Goal: Task Accomplishment & Management: Manage account settings

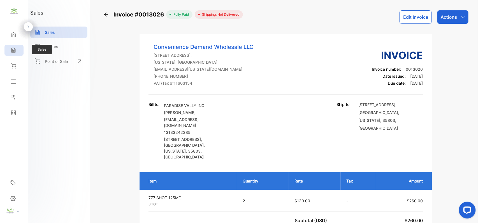
click at [7, 52] on div "Sales" at bounding box center [13, 50] width 19 height 11
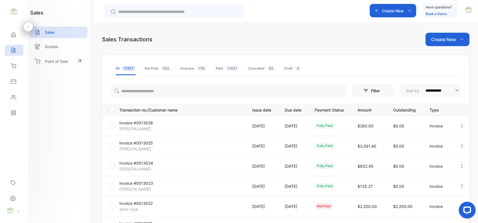
click at [448, 36] on p "Create New" at bounding box center [443, 39] width 25 height 7
click at [445, 60] on span "Invoice" at bounding box center [447, 58] width 13 height 6
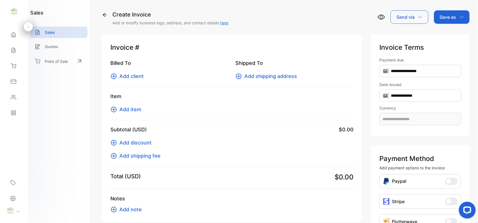
type input "**********"
click at [128, 76] on span "Add client" at bounding box center [131, 76] width 24 height 8
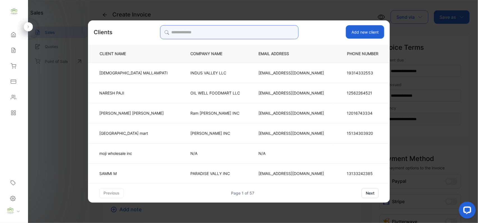
click at [245, 27] on input "search" at bounding box center [229, 32] width 138 height 14
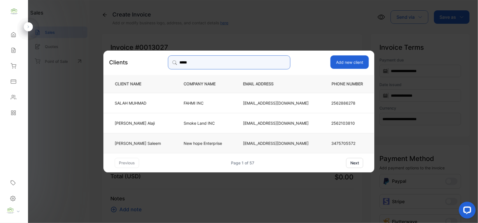
type input "*****"
drag, startPoint x: 146, startPoint y: 141, endPoint x: 139, endPoint y: 141, distance: 7.3
click at [145, 141] on p "Salah Saleem" at bounding box center [138, 143] width 46 height 6
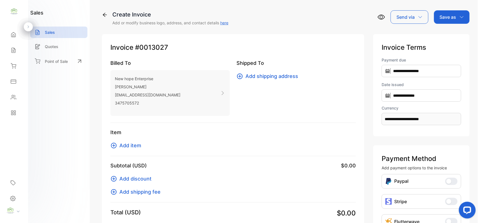
click at [129, 145] on span "Add item" at bounding box center [130, 146] width 22 height 8
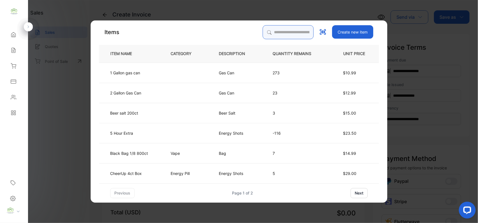
click at [301, 28] on input "search" at bounding box center [288, 32] width 51 height 14
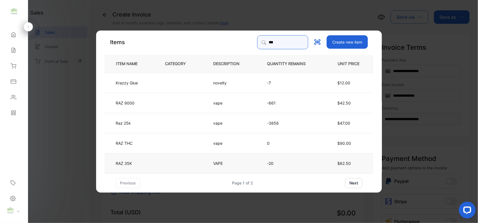
type input "***"
click at [152, 160] on td "RAZ 35K" at bounding box center [129, 163] width 51 height 20
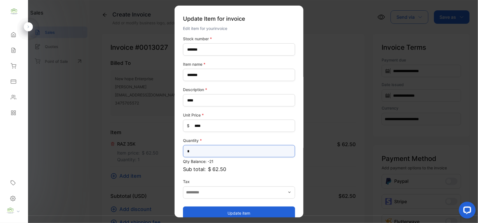
click at [198, 151] on input "*" at bounding box center [239, 151] width 112 height 12
type input "*"
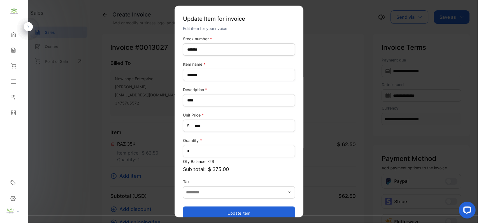
drag, startPoint x: 229, startPoint y: 210, endPoint x: 197, endPoint y: 200, distance: 33.2
click at [229, 210] on button "Update item" at bounding box center [239, 213] width 112 height 13
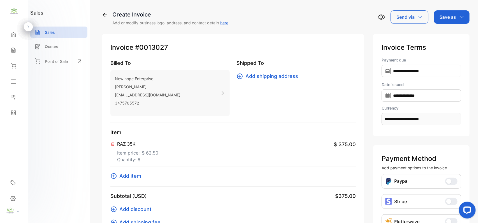
click at [139, 177] on span "Add item" at bounding box center [130, 176] width 22 height 8
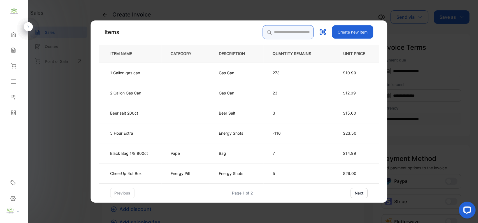
click at [280, 32] on input "search" at bounding box center [288, 32] width 51 height 14
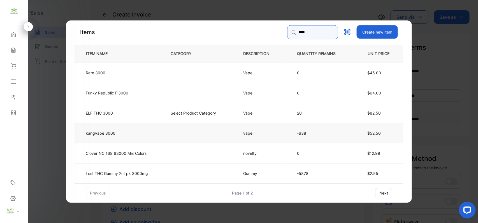
type input "****"
click at [174, 131] on td at bounding box center [197, 133] width 72 height 20
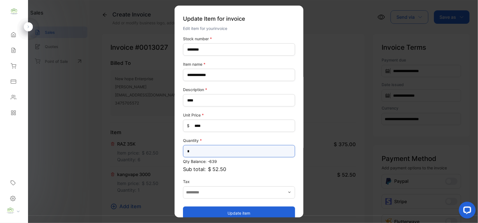
click at [241, 151] on input "*" at bounding box center [239, 151] width 112 height 12
type input "*"
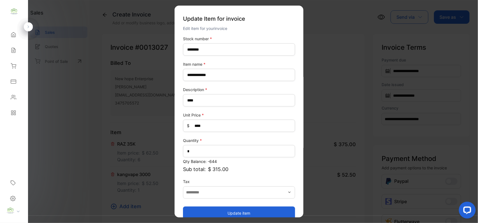
click at [234, 209] on button "Update item" at bounding box center [239, 213] width 112 height 13
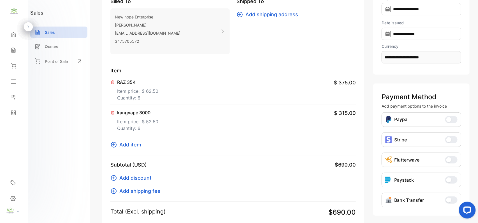
scroll to position [151, 0]
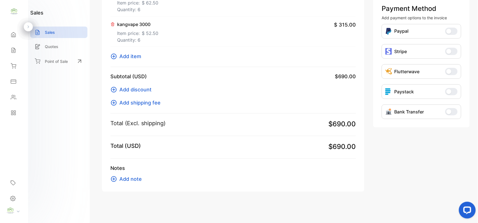
click at [132, 56] on span "Add item" at bounding box center [130, 57] width 22 height 8
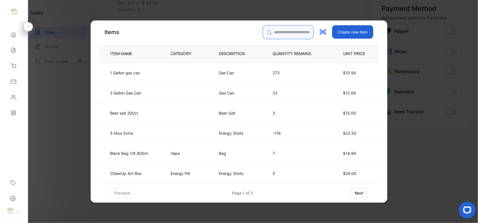
click at [280, 34] on input "search" at bounding box center [288, 32] width 51 height 14
type input "*"
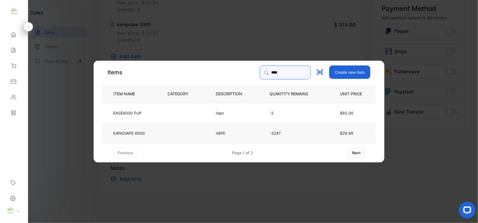
type input "****"
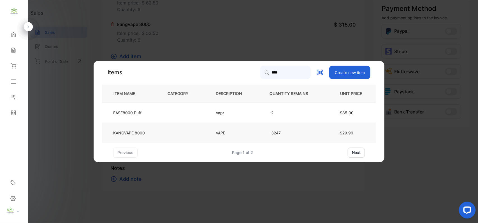
click at [165, 129] on td at bounding box center [182, 133] width 48 height 20
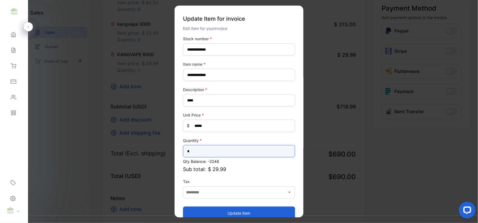
click at [232, 152] on input "*" at bounding box center [239, 151] width 112 height 12
type input "*"
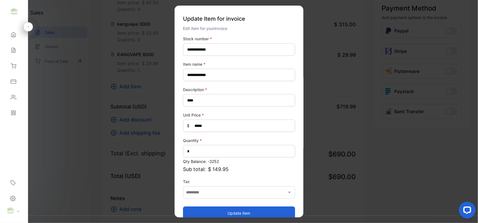
click at [237, 214] on button "Update item" at bounding box center [239, 213] width 112 height 13
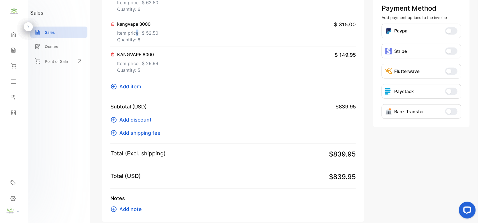
drag, startPoint x: 136, startPoint y: 32, endPoint x: 138, endPoint y: 29, distance: 3.0
click at [138, 29] on p "Item price: $ 52.50" at bounding box center [137, 31] width 41 height 9
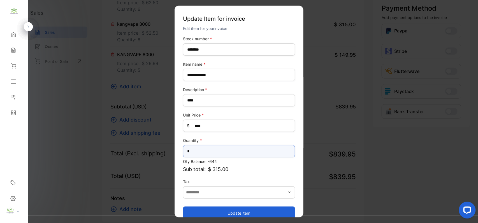
drag, startPoint x: 198, startPoint y: 152, endPoint x: 196, endPoint y: 148, distance: 5.0
click at [198, 152] on input "*" at bounding box center [239, 151] width 112 height 12
type input "*"
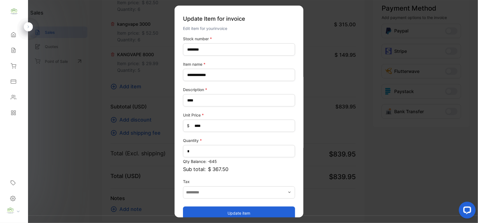
click at [211, 209] on button "Update item" at bounding box center [239, 213] width 112 height 13
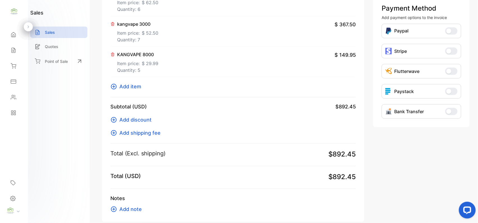
scroll to position [0, 0]
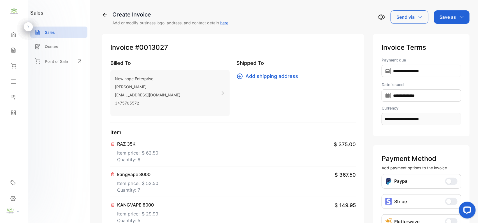
drag, startPoint x: 453, startPoint y: 13, endPoint x: 455, endPoint y: 24, distance: 11.2
click at [453, 13] on div "Save as" at bounding box center [452, 16] width 36 height 13
click at [455, 33] on div "Invoice" at bounding box center [450, 35] width 32 height 11
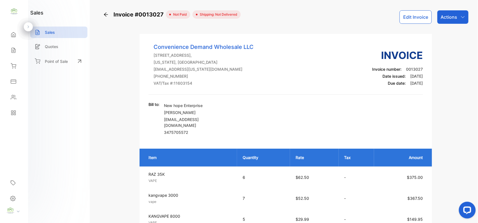
click at [455, 17] on p "Actions" at bounding box center [448, 17] width 17 height 7
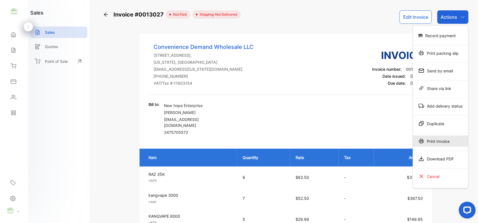
click at [439, 145] on div "Print Invoice" at bounding box center [440, 141] width 55 height 11
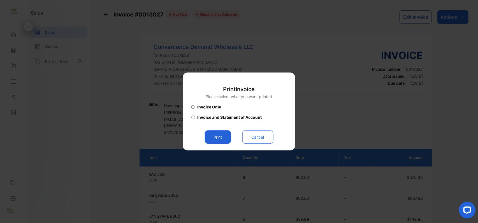
click at [222, 136] on button "Print" at bounding box center [218, 137] width 26 height 13
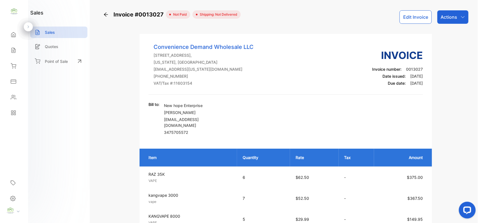
click at [16, 50] on icon at bounding box center [14, 51] width 6 height 6
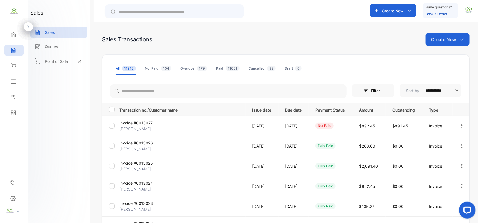
drag, startPoint x: 477, startPoint y: 101, endPoint x: 472, endPoint y: 108, distance: 8.6
drag, startPoint x: 472, startPoint y: 108, endPoint x: 130, endPoint y: 125, distance: 341.7
click at [130, 125] on p "Invoice #0013027" at bounding box center [140, 123] width 42 height 6
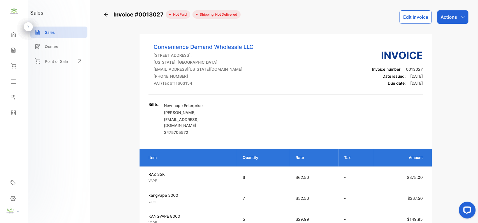
click at [451, 15] on p "Actions" at bounding box center [448, 17] width 17 height 7
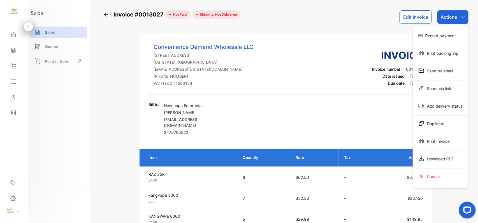
click at [442, 37] on div "Record payment" at bounding box center [440, 35] width 55 height 11
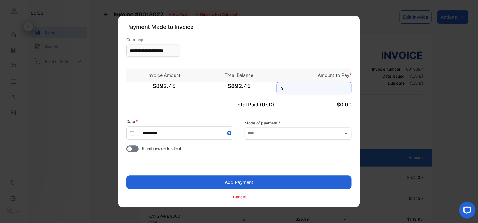
click at [308, 94] on input at bounding box center [313, 88] width 75 height 12
type input "******"
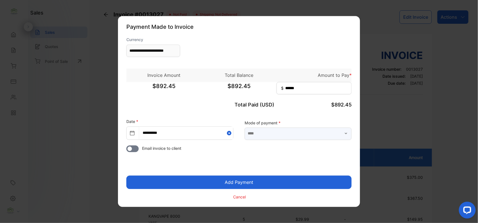
click at [313, 137] on input "text" at bounding box center [297, 134] width 107 height 12
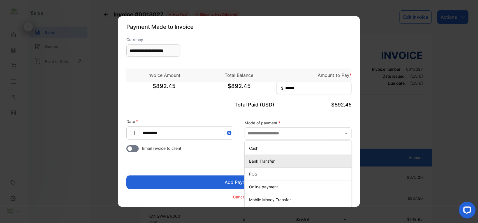
click at [263, 158] on p "Bank Transfer" at bounding box center [299, 161] width 100 height 6
type input "**********"
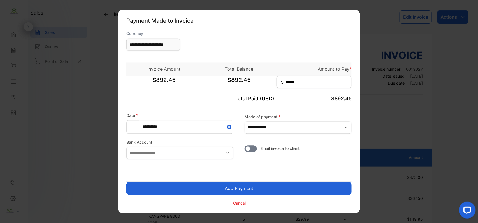
click at [263, 188] on button "Add Payment" at bounding box center [238, 188] width 225 height 13
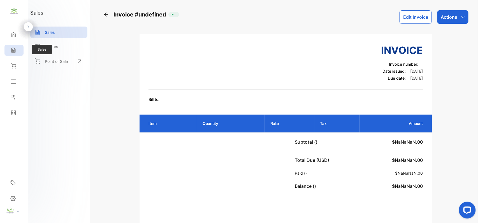
click at [13, 55] on div "Sales" at bounding box center [13, 50] width 19 height 11
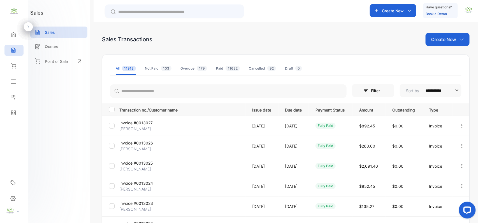
click at [144, 128] on p "[PERSON_NAME]" at bounding box center [140, 129] width 42 height 6
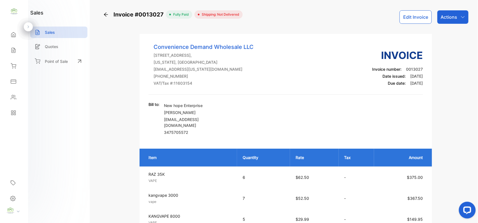
click at [454, 19] on p "Actions" at bounding box center [448, 17] width 17 height 7
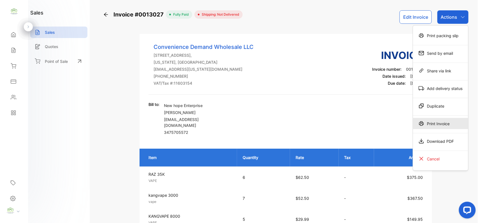
click at [432, 124] on div "Print Invoice" at bounding box center [440, 123] width 55 height 11
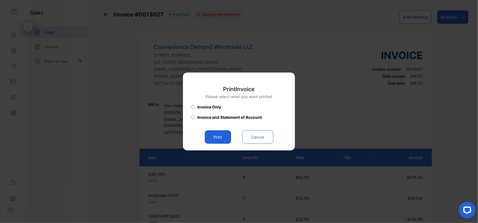
click at [226, 132] on button "Print" at bounding box center [218, 137] width 26 height 13
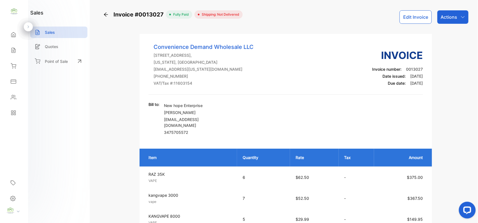
click at [7, 56] on div "Sales" at bounding box center [13, 50] width 19 height 11
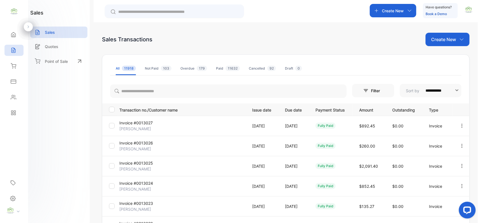
click at [444, 41] on p "Create New" at bounding box center [443, 39] width 25 height 7
click at [437, 59] on icon at bounding box center [437, 57] width 3 height 3
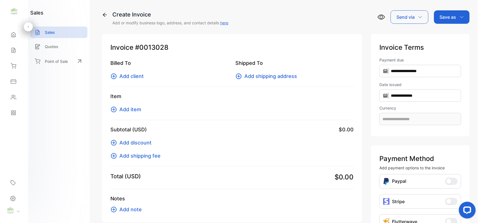
type input "**********"
click at [133, 78] on span "Add client" at bounding box center [131, 76] width 24 height 8
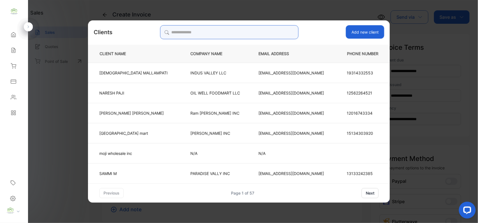
click at [210, 35] on input "search" at bounding box center [229, 32] width 138 height 14
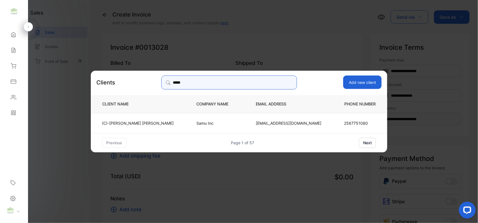
type input "*****"
click at [169, 115] on td "(C)-[PERSON_NAME]" at bounding box center [139, 123] width 96 height 20
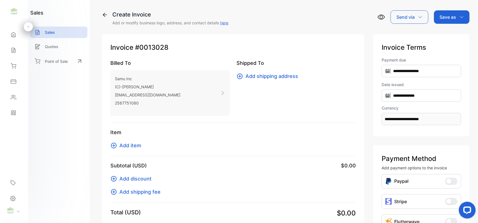
click at [133, 144] on span "Add item" at bounding box center [130, 146] width 22 height 8
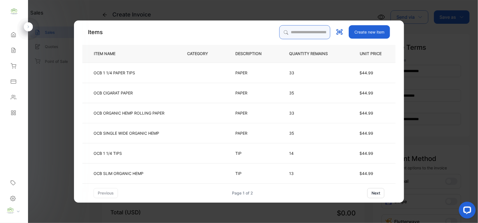
click at [313, 33] on input "search" at bounding box center [304, 32] width 51 height 14
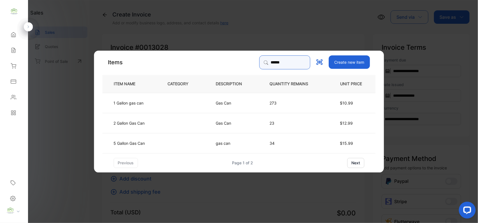
type input "******"
click at [245, 106] on td "Gas Can" at bounding box center [234, 103] width 54 height 20
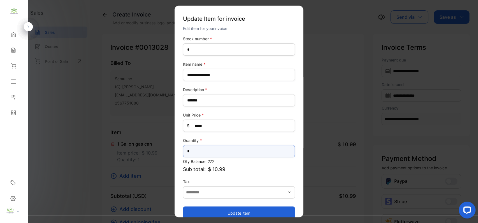
click at [249, 153] on input "*" at bounding box center [239, 151] width 112 height 12
type input "**"
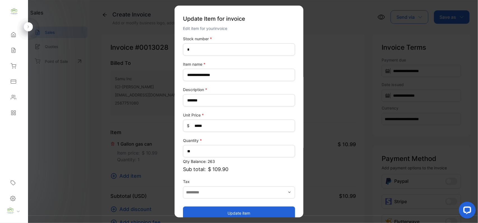
click at [197, 213] on button "Update item" at bounding box center [239, 213] width 112 height 13
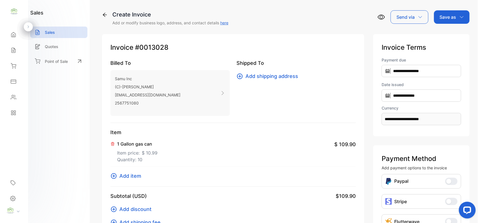
click at [127, 179] on span "Add item" at bounding box center [130, 176] width 22 height 8
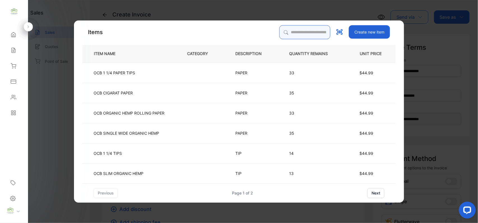
click at [290, 31] on input "search" at bounding box center [304, 32] width 51 height 14
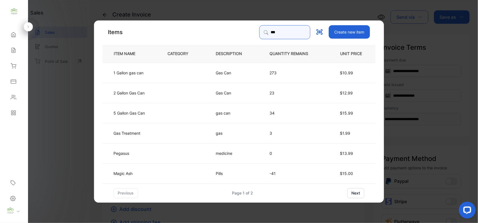
type input "***"
click at [155, 92] on td "2 Gallon Gas Can" at bounding box center [130, 93] width 56 height 20
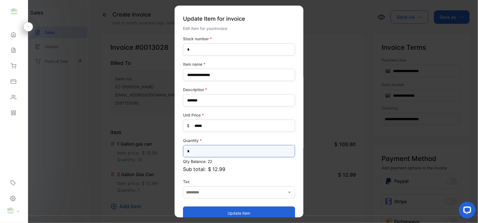
drag, startPoint x: 198, startPoint y: 157, endPoint x: 214, endPoint y: 154, distance: 15.8
click at [205, 154] on input "*" at bounding box center [239, 151] width 112 height 12
type input "*"
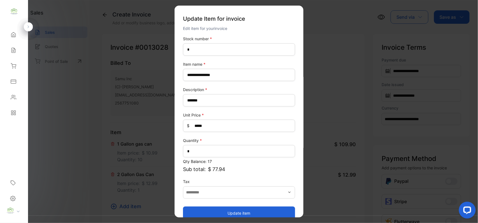
click at [195, 212] on button "Update item" at bounding box center [239, 213] width 112 height 13
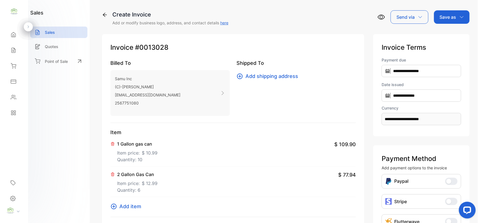
click at [141, 207] on button "Add item" at bounding box center [127, 207] width 34 height 8
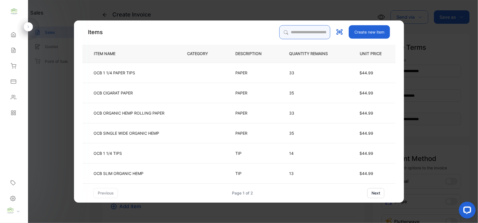
click at [310, 32] on input "search" at bounding box center [304, 32] width 51 height 14
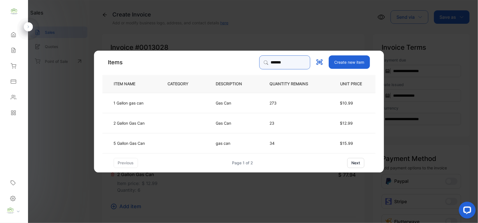
type input "*******"
click at [117, 141] on p "5 Gallon Gas Can" at bounding box center [129, 143] width 31 height 6
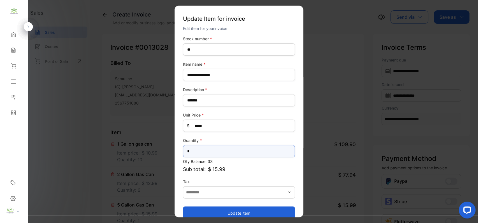
click at [207, 150] on input "*" at bounding box center [239, 151] width 112 height 12
type input "*"
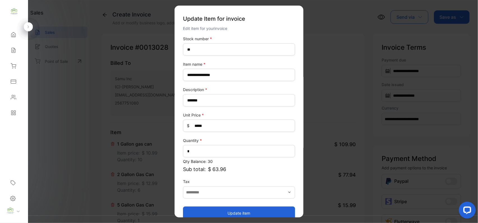
click at [215, 211] on button "Update item" at bounding box center [239, 213] width 112 height 13
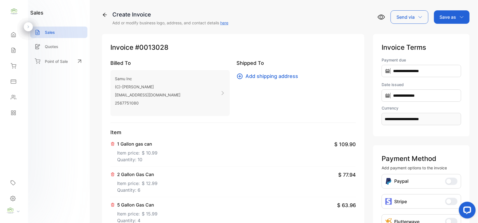
scroll to position [174, 0]
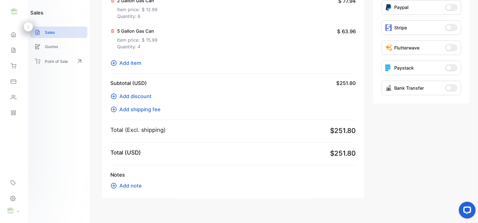
click at [134, 63] on span "Add item" at bounding box center [130, 63] width 22 height 8
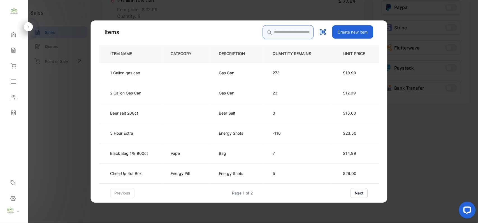
click at [292, 30] on input "search" at bounding box center [288, 32] width 51 height 14
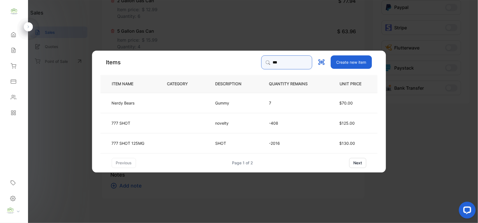
type input "***"
click at [150, 138] on td "777 SHOT 125MG" at bounding box center [128, 143] width 57 height 20
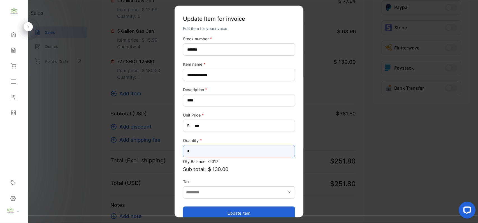
click at [214, 152] on input "*" at bounding box center [239, 151] width 112 height 12
type input "*"
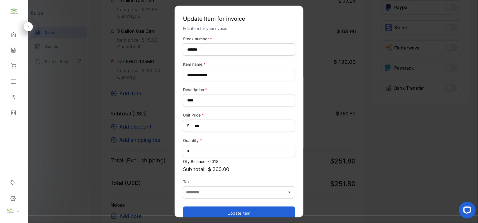
click at [226, 212] on button "Update item" at bounding box center [239, 213] width 112 height 13
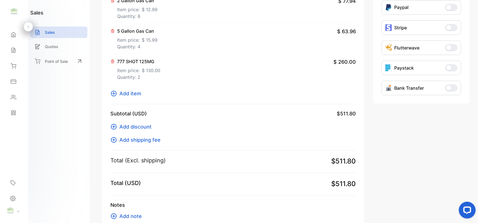
click at [137, 93] on span "Add item" at bounding box center [130, 94] width 22 height 8
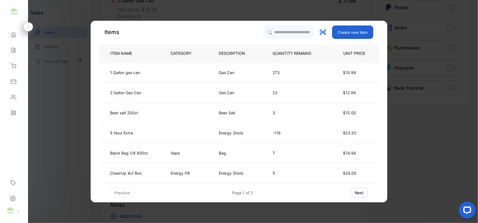
click at [283, 26] on div "Items Create new item ITEM NAME CATEGORY DESCRIPTION QUANTITY REMAINS UNIT PRIC…" at bounding box center [239, 112] width 296 height 182
click at [282, 30] on input "search" at bounding box center [288, 32] width 51 height 14
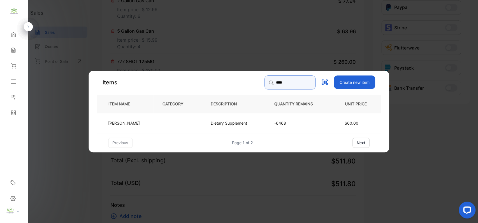
type input "****"
click at [210, 120] on td "Dietary Supplement" at bounding box center [234, 123] width 64 height 20
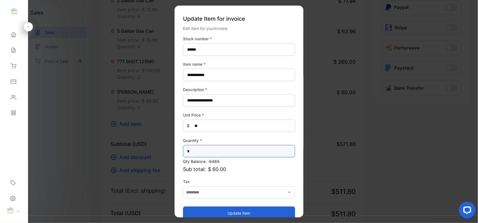
click at [224, 148] on input "*" at bounding box center [239, 151] width 112 height 12
type input "**"
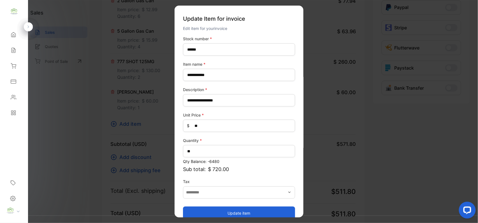
click at [195, 210] on button "Update item" at bounding box center [239, 213] width 112 height 13
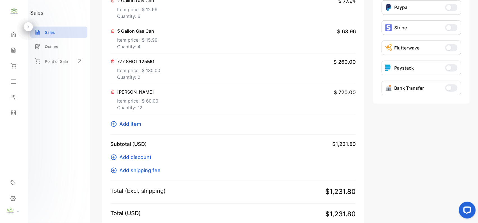
click at [135, 123] on span "Add item" at bounding box center [130, 124] width 22 height 8
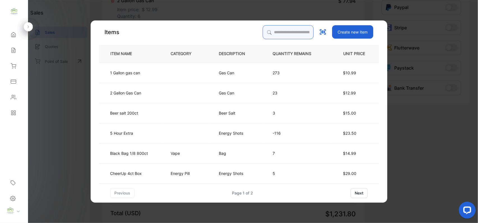
click at [286, 34] on input "search" at bounding box center [288, 32] width 51 height 14
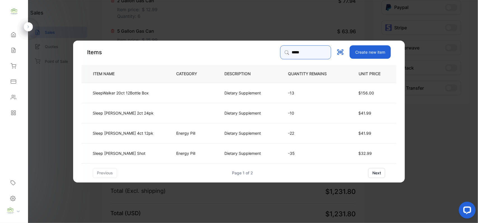
type input "*****"
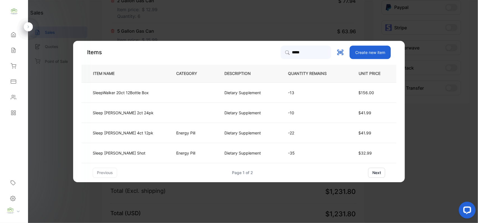
click at [140, 130] on td "Sleep Walker 4ct 12pk" at bounding box center [123, 133] width 85 height 20
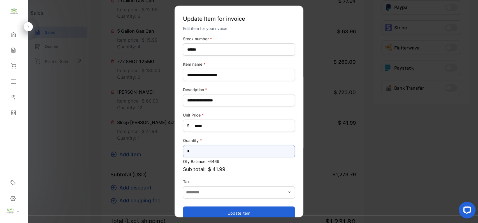
click at [222, 151] on input "*" at bounding box center [239, 151] width 112 height 12
type input "*"
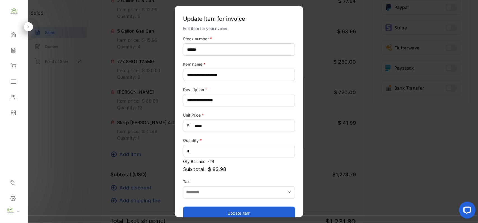
drag, startPoint x: 213, startPoint y: 212, endPoint x: 178, endPoint y: 177, distance: 49.1
click at [213, 212] on button "Update item" at bounding box center [239, 213] width 112 height 13
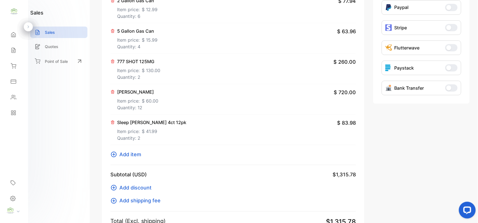
click at [135, 157] on span "Add item" at bounding box center [130, 155] width 22 height 8
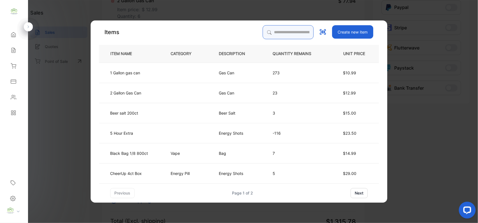
click at [296, 32] on input "search" at bounding box center [288, 32] width 51 height 14
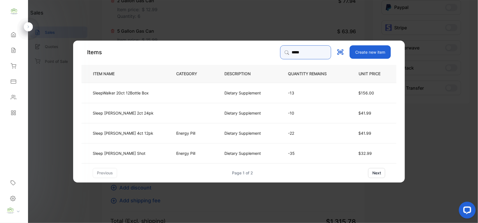
type input "*****"
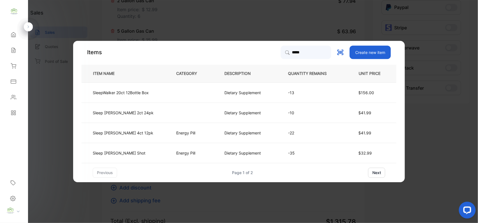
click at [199, 92] on td at bounding box center [191, 93] width 48 height 20
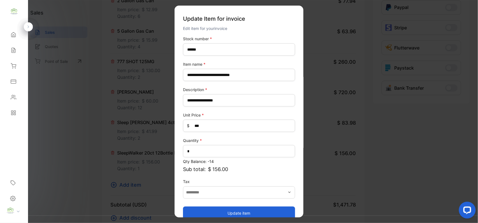
click at [217, 215] on button "Update item" at bounding box center [239, 213] width 112 height 13
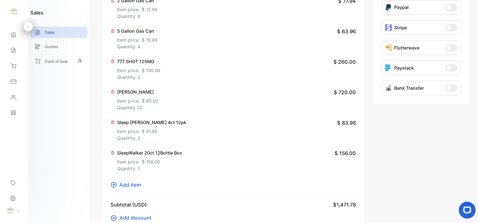
click at [130, 187] on span "Add item" at bounding box center [130, 185] width 22 height 8
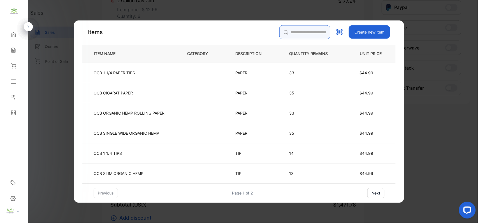
click at [296, 38] on input "search" at bounding box center [304, 32] width 51 height 14
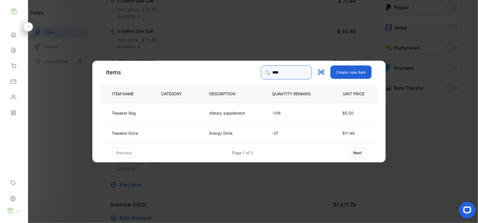
type input "****"
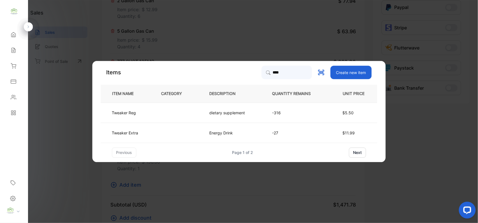
click at [167, 116] on td at bounding box center [176, 113] width 48 height 20
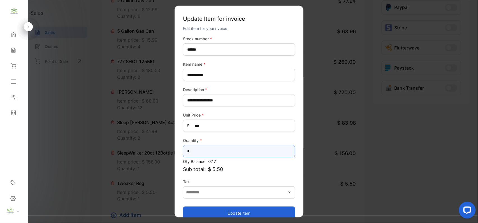
click at [203, 155] on input "*" at bounding box center [239, 151] width 112 height 12
type input "*"
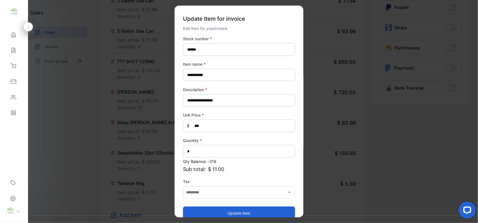
click at [193, 209] on button "Update item" at bounding box center [239, 213] width 112 height 13
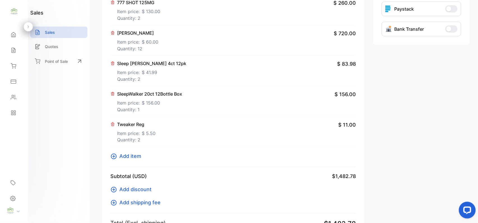
scroll to position [261, 0]
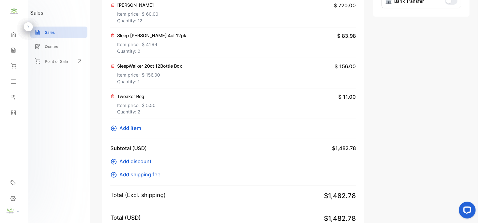
click at [132, 128] on span "Add item" at bounding box center [130, 129] width 22 height 8
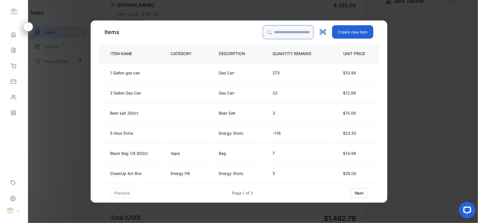
click at [298, 35] on input "search" at bounding box center [288, 32] width 51 height 14
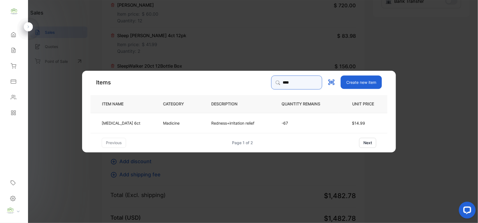
type input "****"
drag, startPoint x: 233, startPoint y: 115, endPoint x: 232, endPoint y: 119, distance: 3.7
click at [232, 119] on td "Redness+irritation relief" at bounding box center [237, 123] width 70 height 20
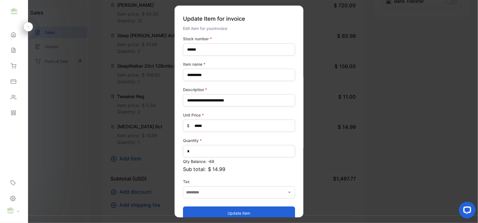
drag, startPoint x: 224, startPoint y: 207, endPoint x: 231, endPoint y: 209, distance: 6.8
click at [226, 208] on button "Update item" at bounding box center [239, 213] width 112 height 13
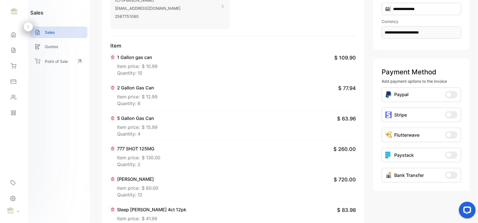
scroll to position [0, 0]
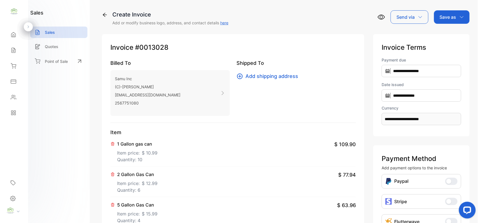
drag, startPoint x: 449, startPoint y: 15, endPoint x: 450, endPoint y: 17, distance: 2.8
click at [450, 15] on p "Save as" at bounding box center [447, 17] width 17 height 7
click at [437, 41] on div "Invoice" at bounding box center [450, 37] width 32 height 18
click at [439, 34] on div "Invoice" at bounding box center [450, 35] width 32 height 11
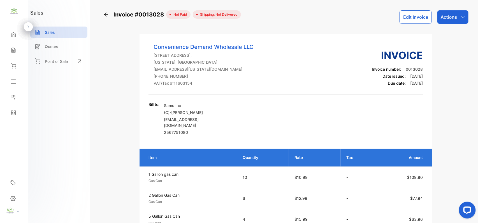
click at [456, 16] on div "Actions" at bounding box center [452, 16] width 31 height 13
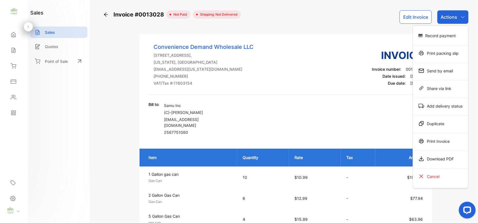
click at [456, 16] on div "Actions" at bounding box center [452, 16] width 31 height 13
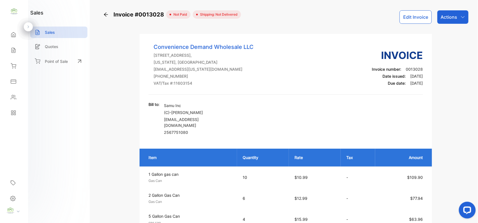
click at [456, 16] on div "Actions" at bounding box center [452, 16] width 31 height 13
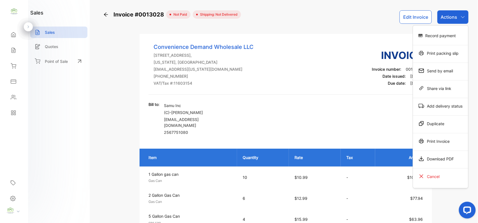
click at [436, 140] on div "Print Invoice" at bounding box center [440, 141] width 55 height 11
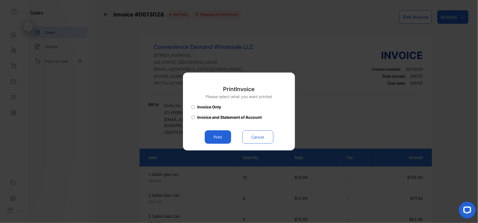
click at [219, 140] on button "Print" at bounding box center [218, 137] width 26 height 13
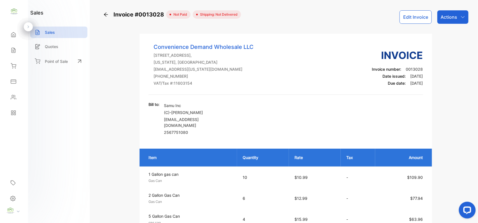
click at [450, 12] on div "Actions" at bounding box center [452, 16] width 31 height 13
click at [291, 58] on div "Convenience Demand Wholesale LLC 418 Jordan Ln NW Suite #A Huntsville AL 35805,…" at bounding box center [285, 69] width 274 height 52
click at [457, 16] on div "Actions" at bounding box center [452, 16] width 31 height 13
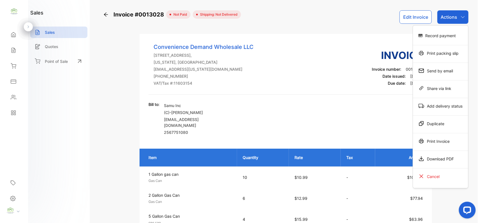
click at [434, 139] on div "Print Invoice" at bounding box center [440, 141] width 55 height 11
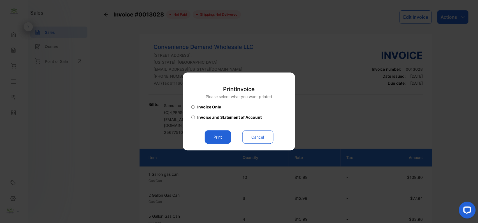
click at [224, 135] on button "Print" at bounding box center [218, 137] width 26 height 13
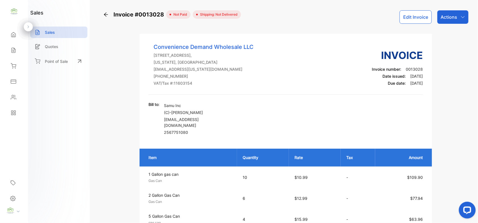
click at [13, 93] on div "Contacts" at bounding box center [13, 97] width 19 height 11
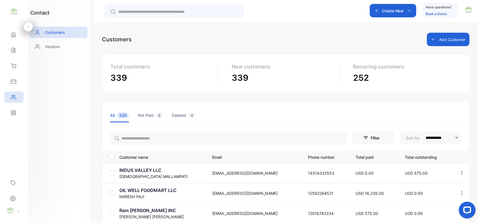
click at [11, 48] on icon at bounding box center [14, 51] width 6 height 6
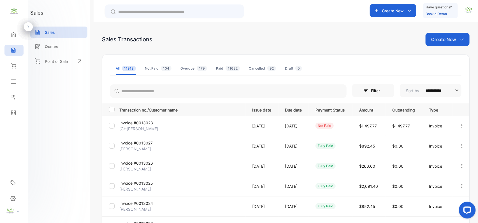
click at [10, 94] on div "Contacts" at bounding box center [13, 97] width 19 height 11
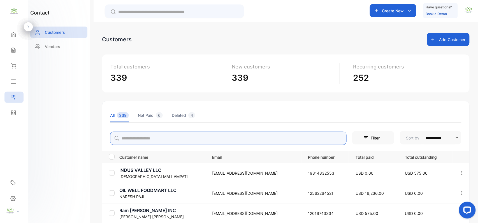
click at [202, 136] on input "search" at bounding box center [228, 138] width 236 height 13
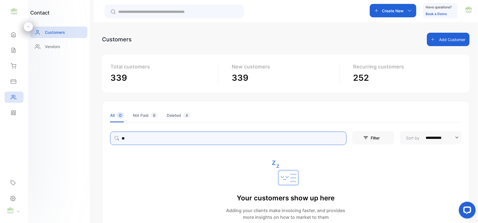
type input "*"
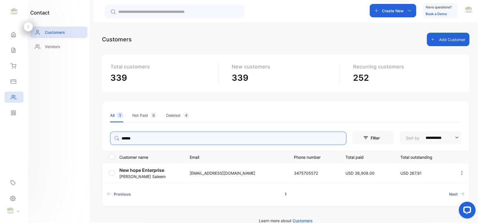
type input "******"
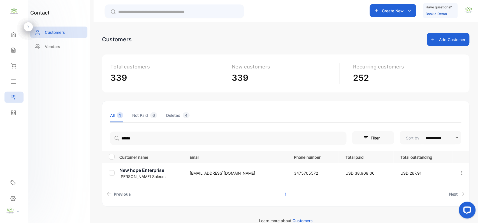
click at [142, 168] on p "New hope Enterprise" at bounding box center [150, 170] width 63 height 7
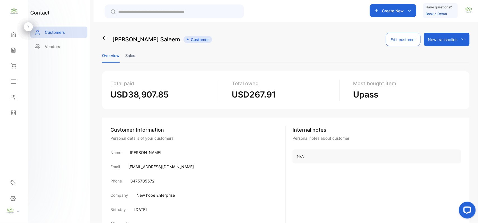
click at [127, 50] on li "Sales" at bounding box center [130, 55] width 10 height 14
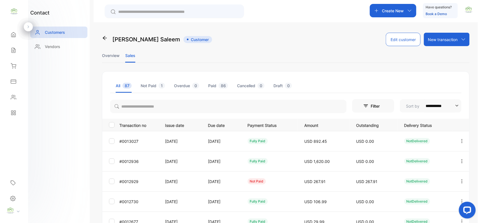
click at [461, 180] on icon "button" at bounding box center [461, 181] width 1 height 4
click at [413, 213] on span "Add payment" at bounding box center [423, 214] width 29 height 7
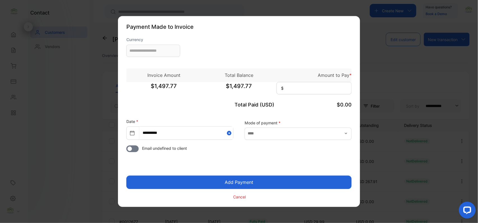
type input "**********"
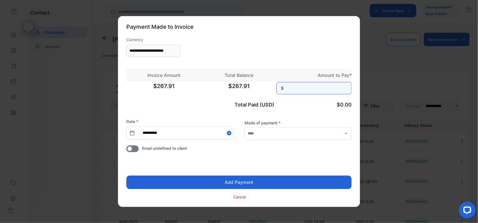
click at [308, 90] on input at bounding box center [313, 88] width 75 height 12
type input "******"
click at [126, 176] on button "Add Payment" at bounding box center [238, 182] width 225 height 13
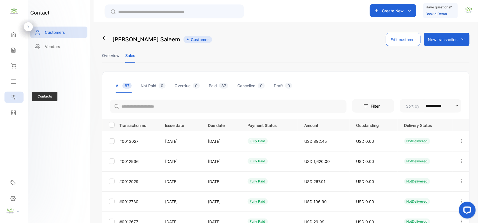
drag, startPoint x: 13, startPoint y: 98, endPoint x: 22, endPoint y: 101, distance: 9.5
click at [20, 100] on div "Contacts" at bounding box center [13, 97] width 19 height 11
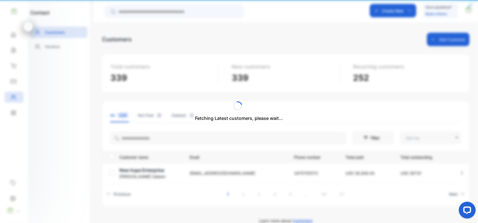
type input "**********"
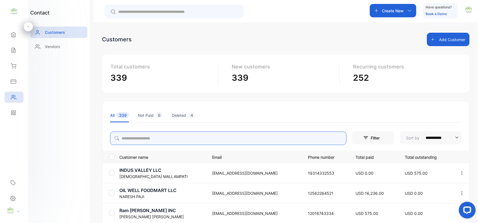
click at [196, 138] on input "search" at bounding box center [228, 138] width 236 height 13
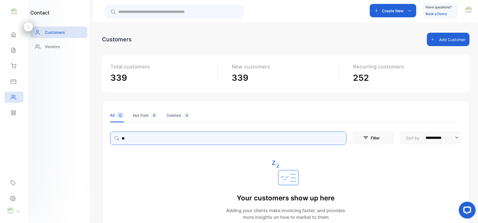
type input "*"
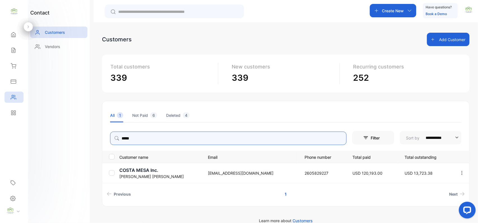
type input "*****"
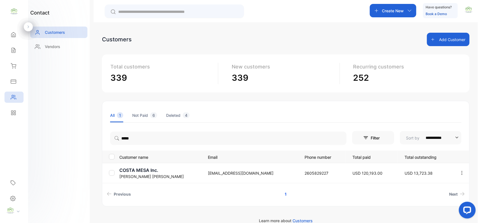
click at [155, 174] on p "COSTA MESA Inc." at bounding box center [159, 170] width 81 height 7
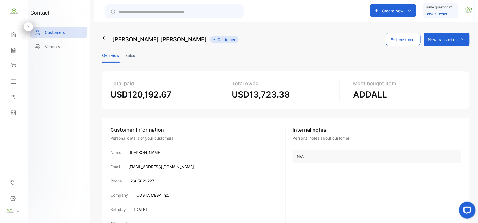
click at [133, 56] on li "Sales" at bounding box center [130, 55] width 10 height 14
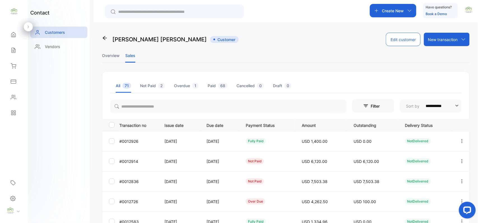
click at [459, 180] on icon "button" at bounding box center [461, 181] width 5 height 5
click at [425, 199] on div "View" at bounding box center [436, 198] width 63 height 11
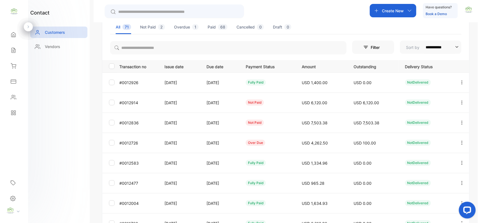
scroll to position [87, 0]
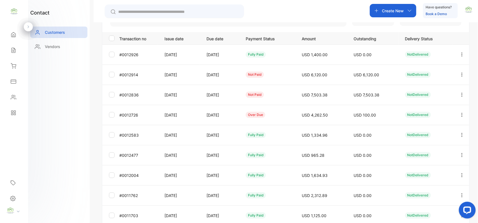
drag, startPoint x: 462, startPoint y: 95, endPoint x: 449, endPoint y: 97, distance: 12.4
click at [460, 96] on icon "button" at bounding box center [461, 94] width 5 height 5
click at [432, 112] on div "View" at bounding box center [436, 111] width 63 height 11
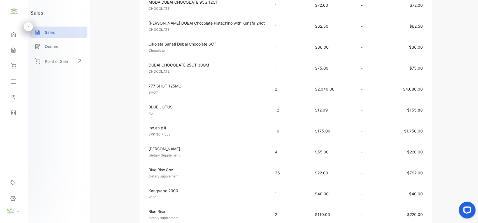
scroll to position [174, 0]
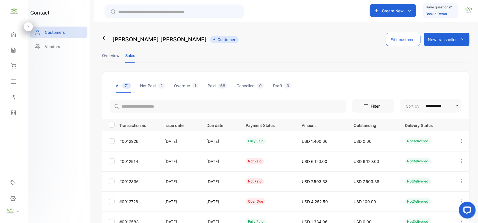
click at [460, 160] on icon "button" at bounding box center [461, 161] width 5 height 5
click at [432, 192] on span "Add payment" at bounding box center [423, 194] width 29 height 7
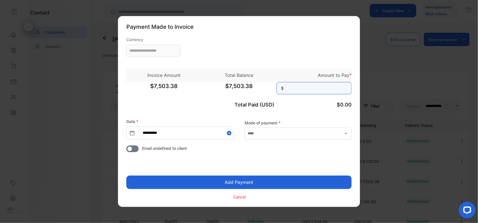
click at [297, 88] on input at bounding box center [313, 88] width 75 height 12
type input "**********"
type input "*****"
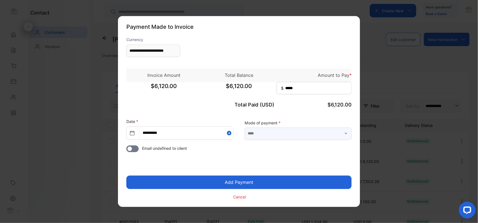
click at [268, 137] on input "text" at bounding box center [297, 134] width 107 height 12
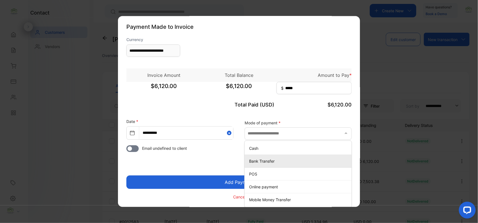
click at [252, 162] on p "Bank Transfer" at bounding box center [299, 161] width 100 height 6
type input "**********"
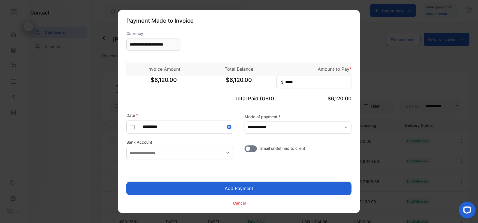
click at [232, 188] on button "Add Payment" at bounding box center [238, 188] width 225 height 13
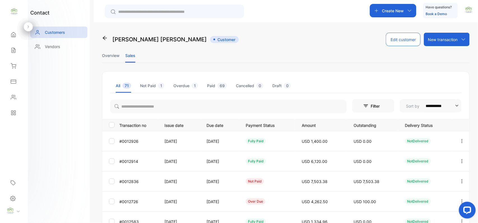
click at [459, 160] on icon "button" at bounding box center [461, 161] width 5 height 5
click at [450, 174] on div "View" at bounding box center [436, 178] width 63 height 11
click at [459, 160] on icon "button" at bounding box center [461, 161] width 5 height 5
click at [444, 177] on div "View" at bounding box center [436, 178] width 63 height 11
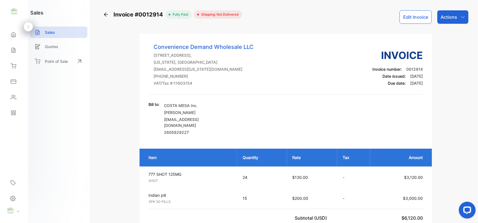
click at [453, 17] on p "Actions" at bounding box center [448, 17] width 17 height 7
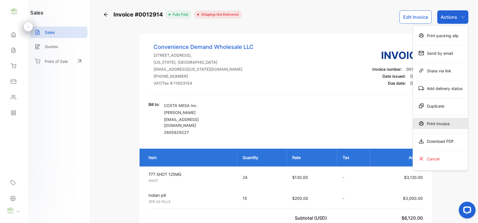
click at [432, 122] on div "Print Invoice" at bounding box center [440, 123] width 55 height 11
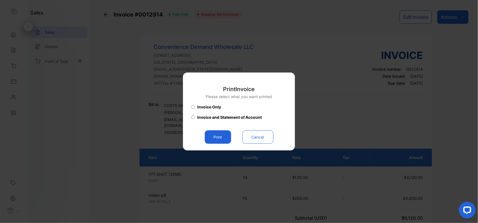
drag, startPoint x: 216, startPoint y: 136, endPoint x: 220, endPoint y: 136, distance: 4.5
click at [216, 136] on button "Print" at bounding box center [218, 137] width 26 height 13
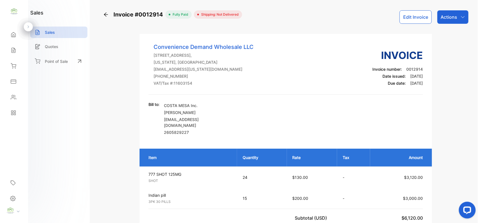
click at [19, 52] on div "Sales" at bounding box center [13, 50] width 19 height 11
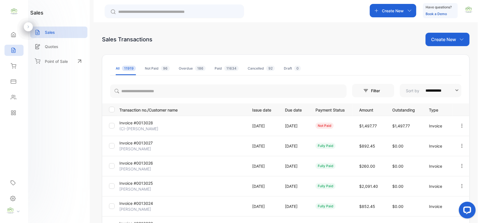
click at [446, 39] on p "Create New" at bounding box center [443, 39] width 25 height 7
click at [450, 55] on span "Invoice" at bounding box center [447, 58] width 13 height 6
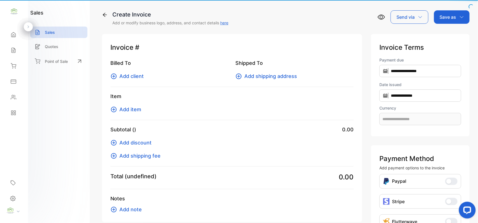
type input "**********"
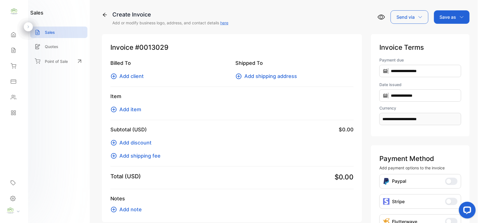
click at [125, 76] on span "Add client" at bounding box center [131, 76] width 24 height 8
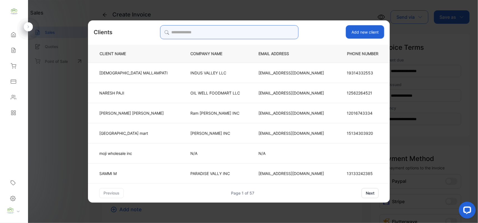
click at [237, 31] on input "search" at bounding box center [229, 32] width 138 height 14
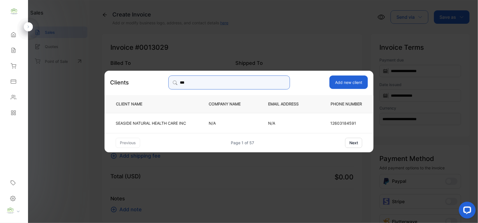
type input "***"
click at [139, 119] on td "SEASIDE NATURAL HEALTH CARE INC" at bounding box center [151, 123] width 95 height 20
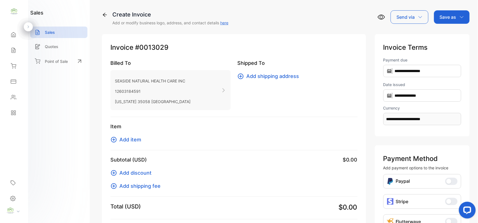
click at [132, 140] on span "Add item" at bounding box center [130, 140] width 22 height 8
drag, startPoint x: 42, startPoint y: 94, endPoint x: 65, endPoint y: 89, distance: 24.2
click at [142, 85] on div "SEASIDE NATURAL HEALTH CARE INC 12603184591 ALABAMA 35058 United States of Amer…" at bounding box center [153, 90] width 76 height 31
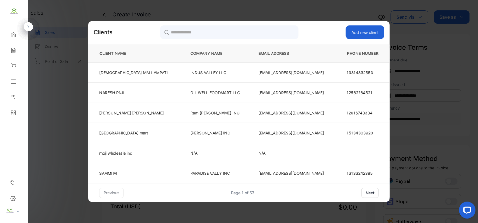
click at [219, 43] on div "Clients Add new client CLIENT NAME COMPANY NAME EMAIL ADDRESS PHONE NUMBER VISH…" at bounding box center [238, 111] width 301 height 173
click at [230, 32] on input "search" at bounding box center [229, 32] width 138 height 14
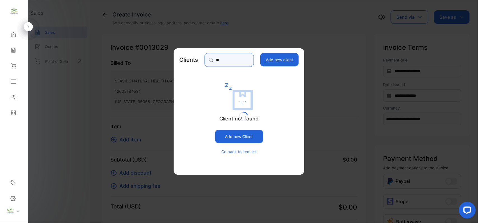
type input "*"
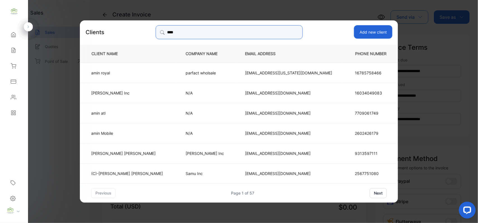
type input "****"
drag, startPoint x: 137, startPoint y: 133, endPoint x: 136, endPoint y: 135, distance: 2.9
click at [137, 132] on p "amin Mobile" at bounding box center [127, 133] width 72 height 6
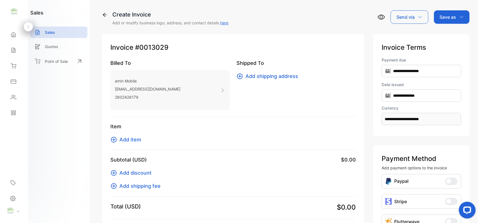
click at [136, 137] on span "Add item" at bounding box center [130, 140] width 22 height 8
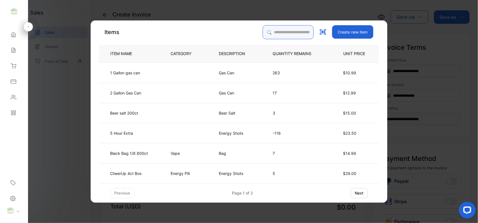
click at [296, 35] on input "search" at bounding box center [288, 32] width 51 height 14
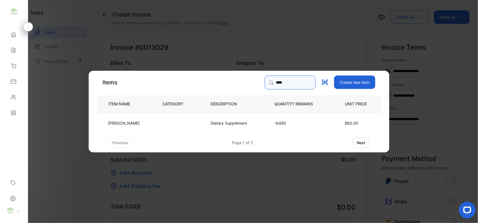
type input "****"
click at [147, 123] on td "[PERSON_NAME]" at bounding box center [125, 123] width 56 height 20
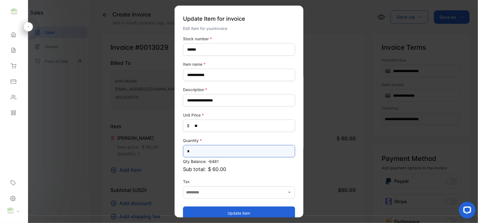
click at [205, 151] on input "*" at bounding box center [239, 151] width 112 height 12
type input "*"
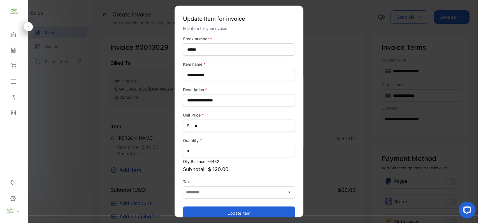
click at [201, 210] on button "Update item" at bounding box center [239, 213] width 112 height 13
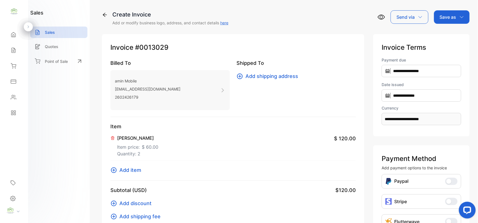
click at [445, 15] on p "Save as" at bounding box center [447, 17] width 17 height 7
click at [446, 35] on div "Invoice" at bounding box center [450, 35] width 32 height 11
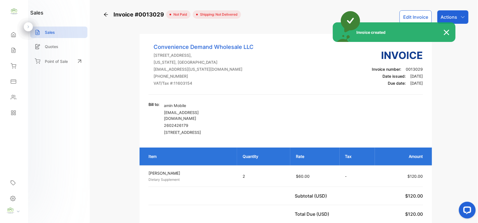
click at [455, 12] on div "Invoice created" at bounding box center [239, 111] width 478 height 223
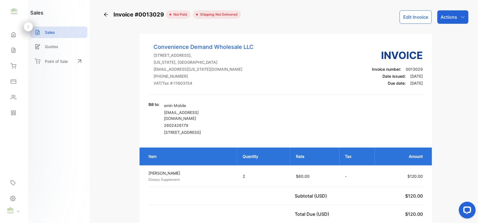
click at [456, 13] on div "Actions" at bounding box center [452, 16] width 31 height 13
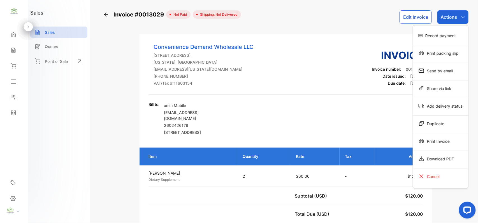
click at [430, 138] on div "Print Invoice" at bounding box center [440, 141] width 55 height 11
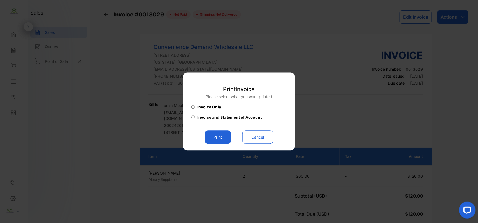
click at [227, 144] on button "Print" at bounding box center [218, 137] width 26 height 13
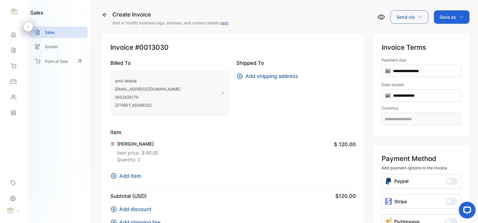
type input "**********"
click at [18, 49] on div "Sales" at bounding box center [13, 50] width 19 height 11
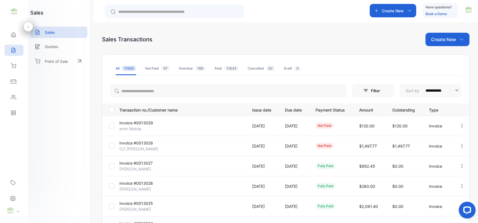
click at [449, 41] on p "Create New" at bounding box center [443, 39] width 25 height 7
click at [447, 54] on div "Invoice" at bounding box center [449, 57] width 39 height 11
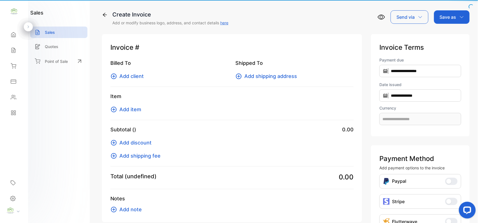
type input "**********"
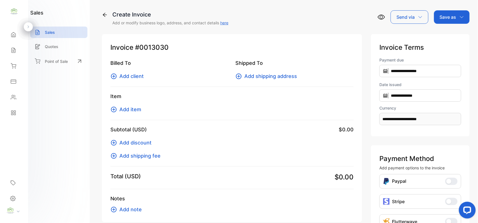
click at [131, 76] on span "Add client" at bounding box center [131, 76] width 24 height 8
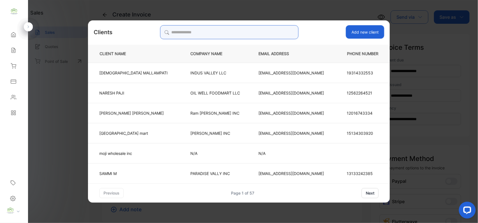
click at [240, 34] on input "search" at bounding box center [229, 32] width 138 height 14
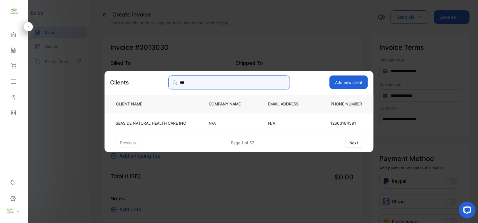
type input "***"
drag, startPoint x: 166, startPoint y: 124, endPoint x: 163, endPoint y: 124, distance: 2.9
click at [165, 124] on p "SEASIDE NATURAL HEALTH CARE INC" at bounding box center [151, 123] width 70 height 6
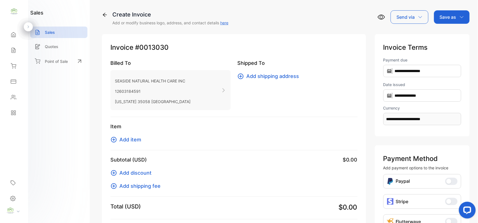
click at [139, 137] on span "Add item" at bounding box center [130, 140] width 22 height 8
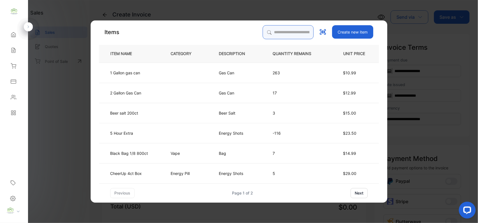
drag, startPoint x: 280, startPoint y: 32, endPoint x: 283, endPoint y: 31, distance: 3.4
click at [283, 31] on input "search" at bounding box center [288, 32] width 51 height 14
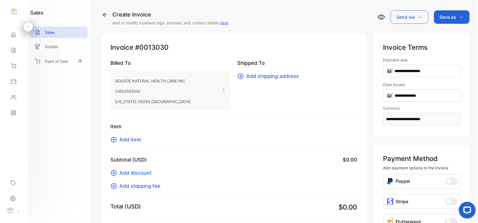
click at [16, 96] on icon at bounding box center [14, 98] width 6 height 6
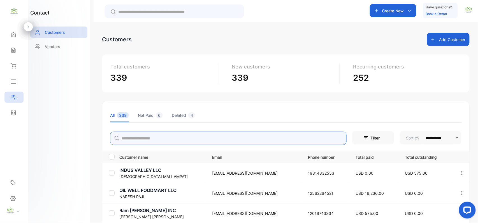
click at [141, 141] on input "search" at bounding box center [228, 138] width 236 height 13
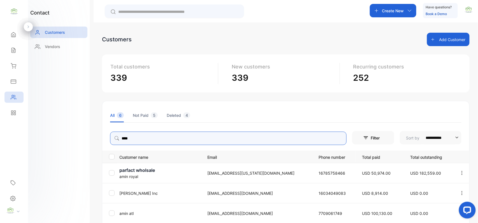
type input "****"
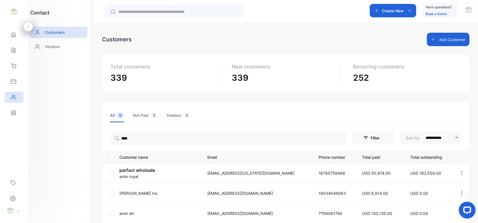
click at [72, 157] on div "contact Customers Vendors" at bounding box center [59, 111] width 62 height 223
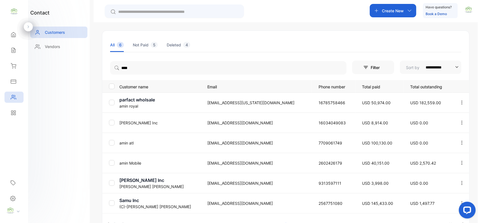
scroll to position [87, 0]
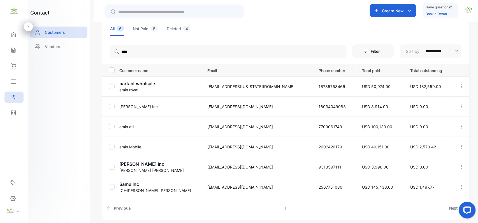
click at [142, 147] on p "amin Mobile" at bounding box center [159, 147] width 81 height 6
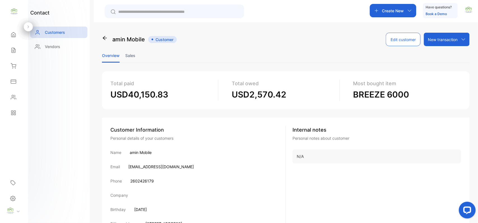
click at [131, 53] on li "Sales" at bounding box center [130, 55] width 10 height 14
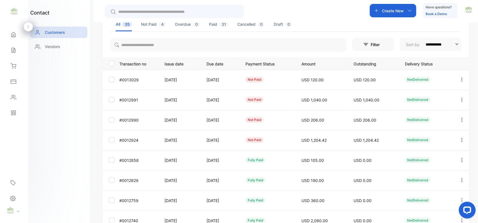
scroll to position [87, 0]
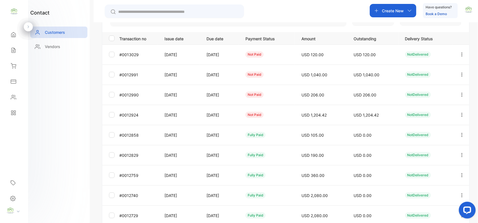
click at [460, 74] on icon "button" at bounding box center [461, 74] width 5 height 5
click at [449, 87] on div "View" at bounding box center [436, 91] width 63 height 11
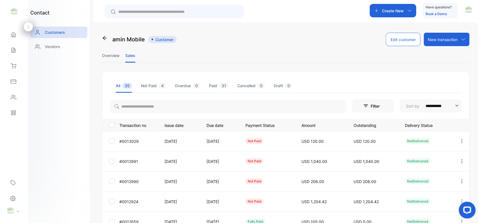
drag, startPoint x: 13, startPoint y: 53, endPoint x: 15, endPoint y: 51, distance: 3.0
click at [15, 51] on icon at bounding box center [14, 51] width 6 height 6
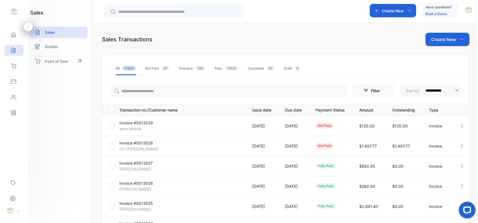
click at [439, 41] on p "Create New" at bounding box center [443, 39] width 25 height 7
click at [449, 54] on div "Invoice" at bounding box center [449, 57] width 39 height 11
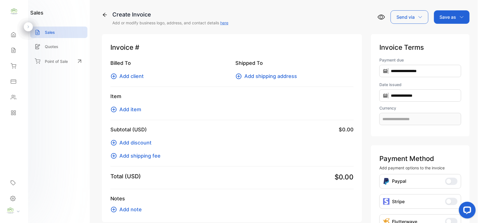
type input "**********"
click at [139, 76] on span "Add client" at bounding box center [131, 76] width 24 height 8
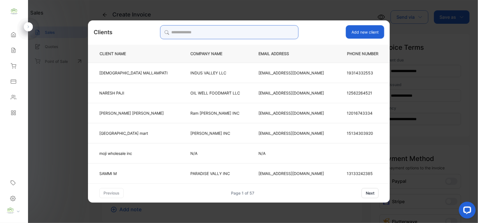
click at [248, 34] on input "search" at bounding box center [229, 32] width 138 height 14
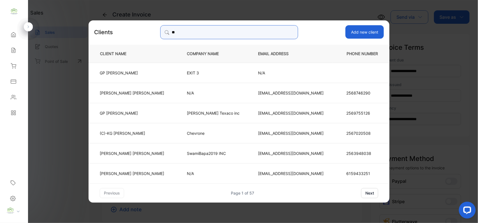
type input "**"
click at [189, 109] on td "ryland Texaco inc" at bounding box center [212, 113] width 71 height 20
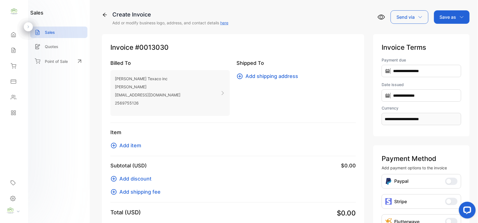
click at [137, 144] on span "Add item" at bounding box center [130, 146] width 22 height 8
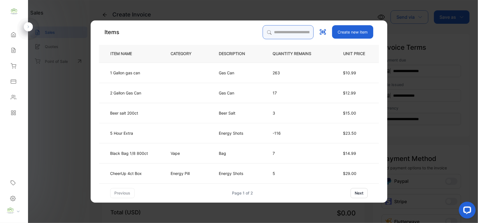
click at [298, 30] on input "search" at bounding box center [288, 32] width 51 height 14
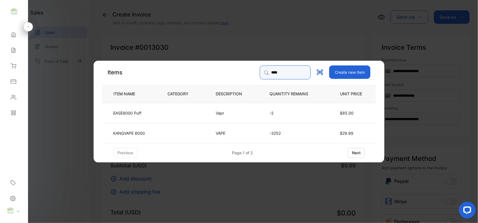
type input "****"
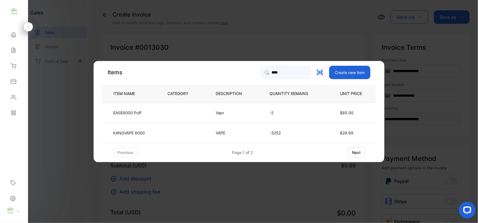
click at [204, 135] on td at bounding box center [182, 133] width 48 height 20
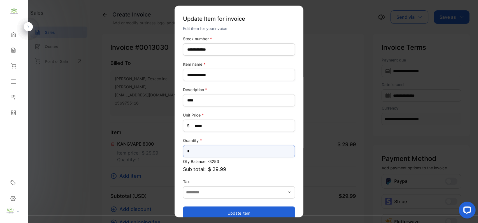
click at [240, 151] on input "*" at bounding box center [239, 151] width 112 height 12
type input "**"
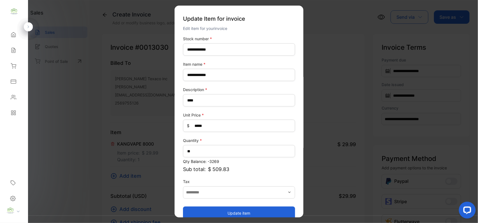
click at [205, 213] on button "Update item" at bounding box center [239, 213] width 112 height 13
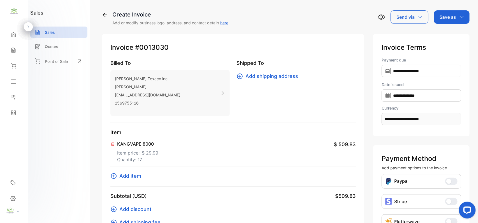
click at [135, 176] on span "Add item" at bounding box center [130, 176] width 22 height 8
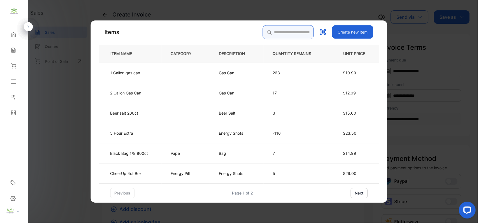
click at [288, 36] on input "search" at bounding box center [288, 32] width 51 height 14
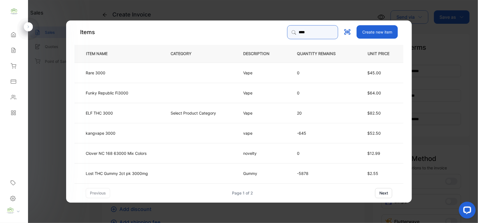
type input "****"
click at [141, 131] on td "kangvape 3000" at bounding box center [117, 133] width 87 height 20
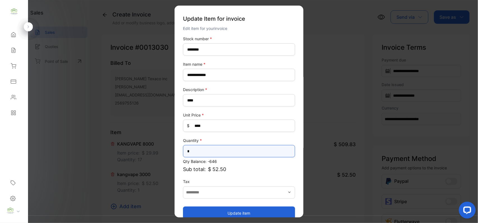
click at [222, 157] on input "*" at bounding box center [239, 151] width 112 height 12
type input "*"
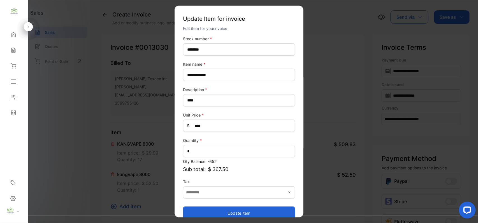
click at [225, 205] on div "Update item" at bounding box center [239, 210] width 112 height 19
click at [223, 210] on button "Update item" at bounding box center [239, 213] width 112 height 13
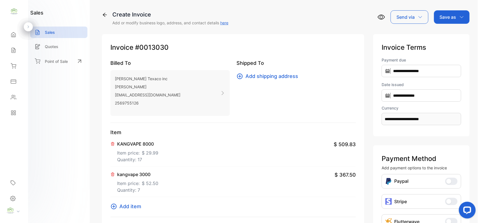
click at [451, 18] on p "Save as" at bounding box center [447, 17] width 17 height 7
click at [450, 36] on div "Invoice" at bounding box center [450, 35] width 32 height 11
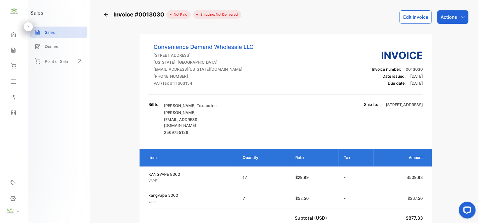
click at [447, 17] on p "Actions" at bounding box center [448, 17] width 17 height 7
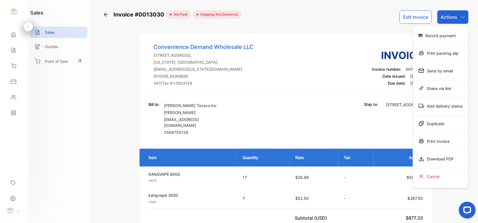
click at [429, 141] on div "Print Invoice" at bounding box center [440, 141] width 55 height 11
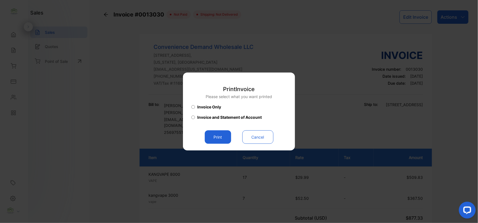
click at [211, 138] on button "Print" at bounding box center [218, 137] width 26 height 13
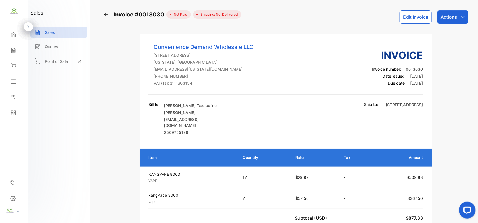
drag, startPoint x: 0, startPoint y: 93, endPoint x: 19, endPoint y: 99, distance: 19.8
click at [8, 97] on div "Home Home Sales Sales Inventory Inventory Expenses Expenses Contacts Contacts R…" at bounding box center [14, 74] width 28 height 94
click at [17, 97] on div "Contacts" at bounding box center [13, 97] width 19 height 11
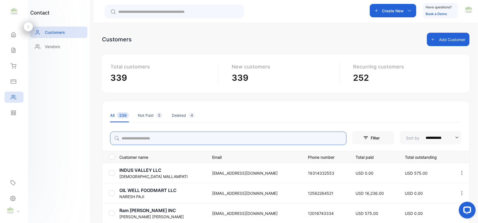
drag, startPoint x: 195, startPoint y: 139, endPoint x: 195, endPoint y: 147, distance: 7.6
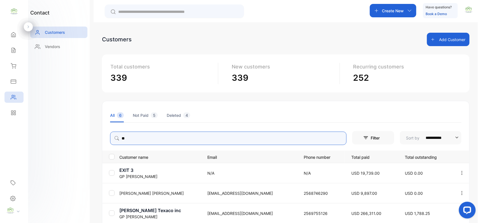
type input "**"
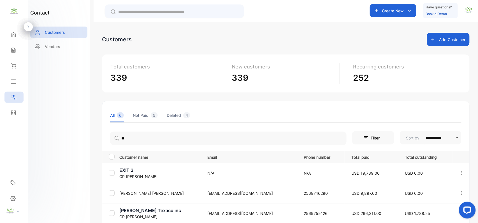
drag, startPoint x: 13, startPoint y: 126, endPoint x: 32, endPoint y: 126, distance: 19.9
click at [19, 125] on aside "Convenience Demand Wholesale LLC Home Home Sales Sales Inventory Inventory Expe…" at bounding box center [14, 111] width 28 height 223
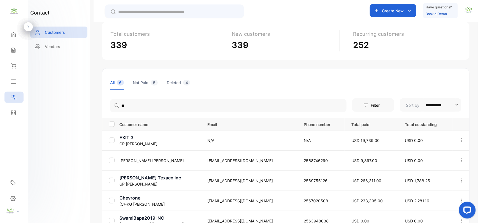
scroll to position [87, 0]
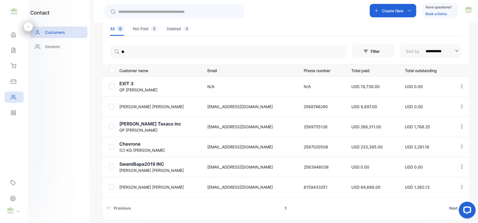
click at [134, 127] on p "GP Patel" at bounding box center [159, 130] width 81 height 6
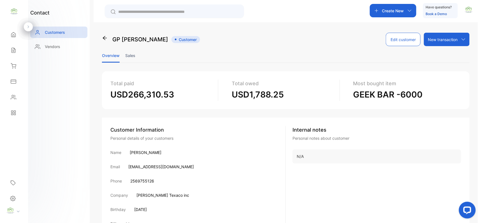
click at [129, 55] on li "Sales" at bounding box center [130, 55] width 10 height 14
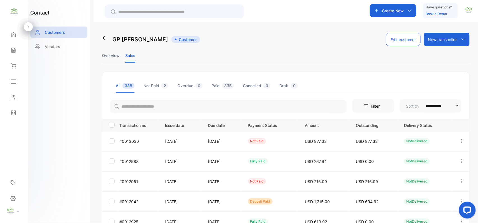
drag, startPoint x: 15, startPoint y: 50, endPoint x: 12, endPoint y: 51, distance: 2.9
click at [15, 50] on icon at bounding box center [14, 51] width 6 height 6
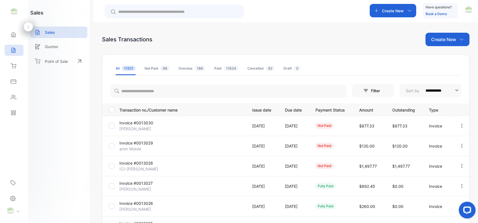
click at [138, 125] on p "Invoice #0013030" at bounding box center [140, 123] width 42 height 6
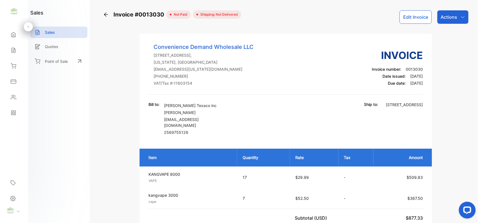
click at [410, 14] on button "Edit Invoice" at bounding box center [415, 16] width 32 height 13
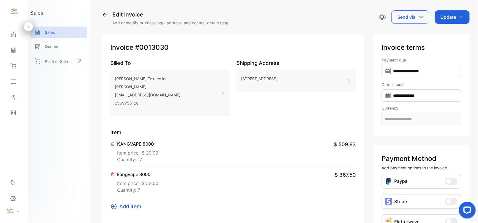
type input "**********"
click at [146, 158] on p "Quantity: 17" at bounding box center [137, 159] width 41 height 7
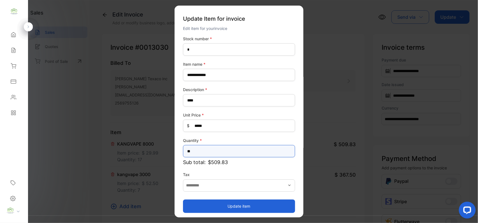
click at [217, 151] on input "**" at bounding box center [239, 151] width 112 height 12
type input "*"
type input "**"
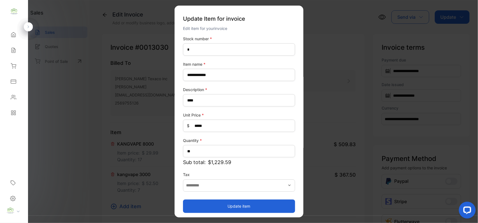
drag, startPoint x: 214, startPoint y: 208, endPoint x: 199, endPoint y: 212, distance: 15.6
click at [213, 208] on button "Update item" at bounding box center [239, 206] width 112 height 13
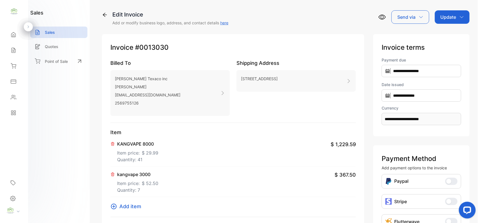
click at [447, 19] on p "Update" at bounding box center [448, 17] width 16 height 7
click at [445, 34] on div "Invoice" at bounding box center [453, 35] width 32 height 11
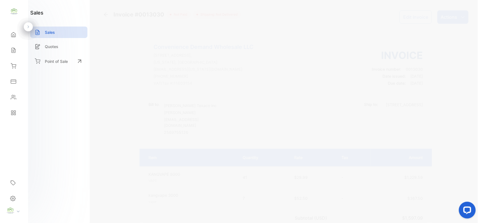
click at [455, 15] on p "Actions" at bounding box center [448, 17] width 17 height 7
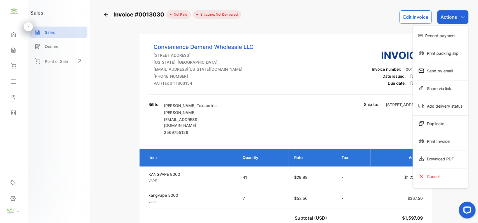
click at [441, 140] on div "Print Invoice" at bounding box center [440, 141] width 55 height 11
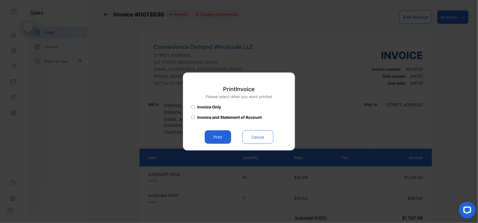
click at [216, 138] on button "Print" at bounding box center [218, 137] width 26 height 13
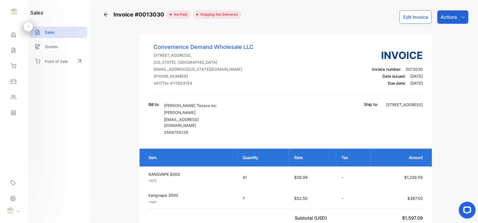
drag, startPoint x: 19, startPoint y: 107, endPoint x: 23, endPoint y: 108, distance: 4.2
click at [23, 109] on div "Reports Reports" at bounding box center [13, 113] width 19 height 16
click at [18, 99] on div "Contacts" at bounding box center [13, 97] width 19 height 11
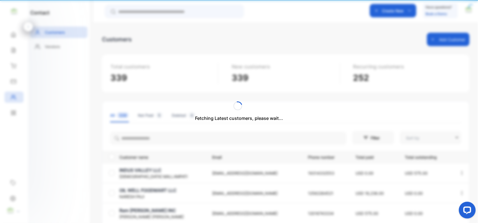
type input "**********"
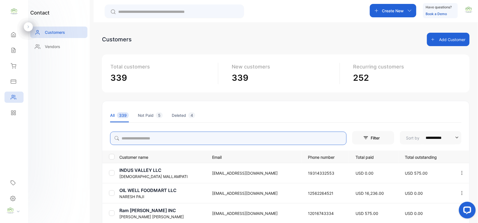
click at [143, 140] on input "search" at bounding box center [228, 138] width 236 height 13
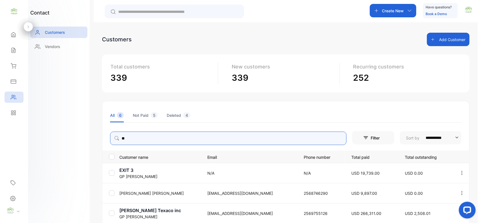
type input "**"
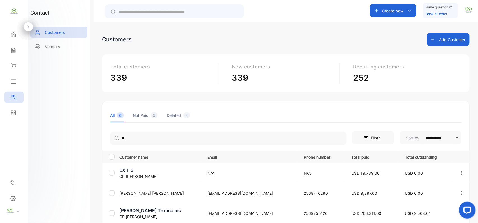
drag, startPoint x: 62, startPoint y: 130, endPoint x: 65, endPoint y: 131, distance: 3.7
click at [65, 131] on div "contact Customers Vendors" at bounding box center [59, 111] width 62 height 223
click at [145, 209] on p "ryland Texaco inc" at bounding box center [159, 210] width 81 height 7
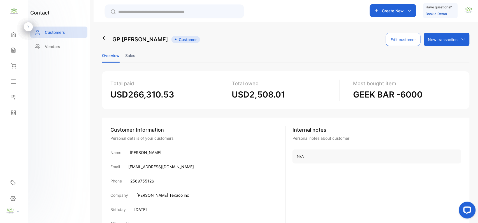
click at [129, 51] on li "Sales" at bounding box center [130, 55] width 10 height 14
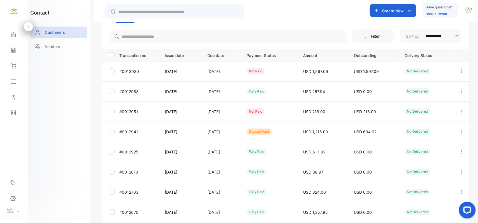
scroll to position [87, 0]
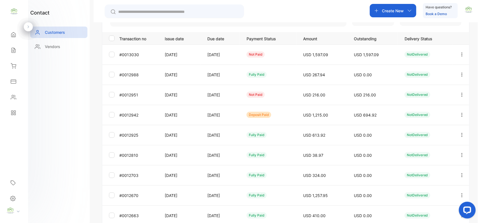
click at [18, 52] on div "Sales" at bounding box center [13, 50] width 19 height 11
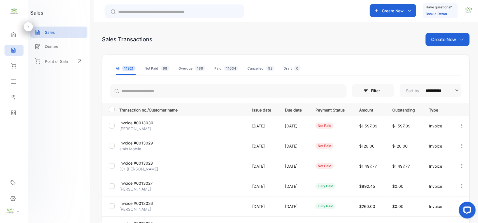
click at [442, 38] on p "Create New" at bounding box center [443, 39] width 25 height 7
click at [437, 63] on div "Invoice" at bounding box center [449, 57] width 39 height 11
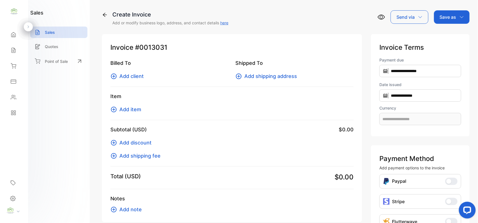
type input "**********"
click at [137, 74] on span "Add client" at bounding box center [131, 76] width 24 height 8
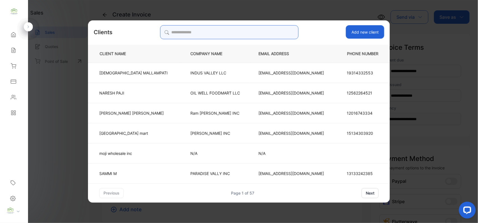
click at [207, 33] on input "search" at bounding box center [229, 32] width 138 height 14
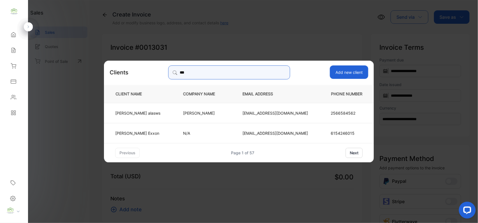
type input "***"
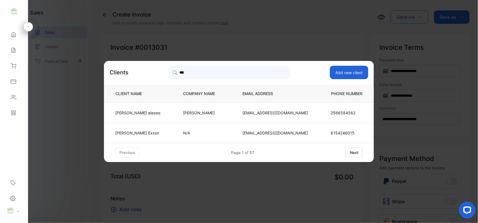
click at [164, 109] on td "jamal alasws" at bounding box center [139, 113] width 70 height 20
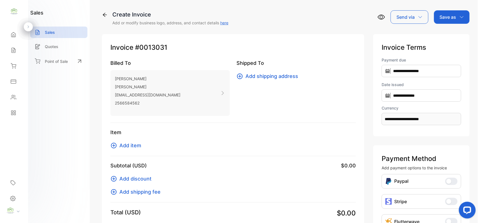
click at [131, 147] on span "Add item" at bounding box center [130, 146] width 22 height 8
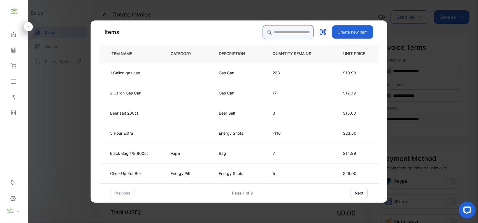
click at [275, 32] on input "search" at bounding box center [288, 32] width 51 height 14
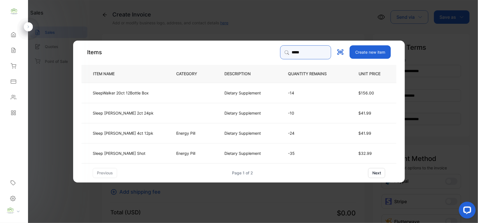
type input "*****"
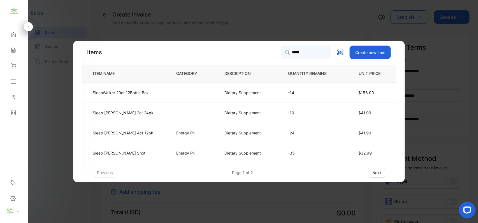
click at [160, 93] on td "SleepWalker 20ct 12Bottle Box" at bounding box center [123, 93] width 85 height 20
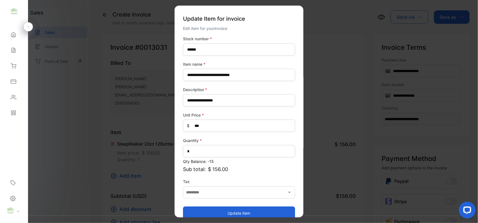
click at [243, 214] on button "Update item" at bounding box center [239, 213] width 112 height 13
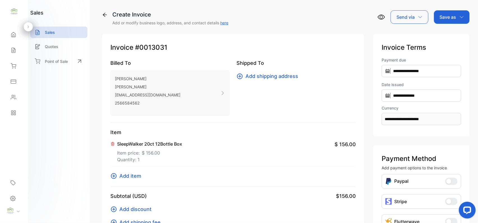
click at [127, 178] on span "Add item" at bounding box center [130, 176] width 22 height 8
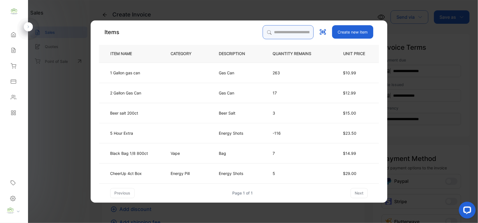
click at [286, 34] on input "search" at bounding box center [288, 32] width 51 height 14
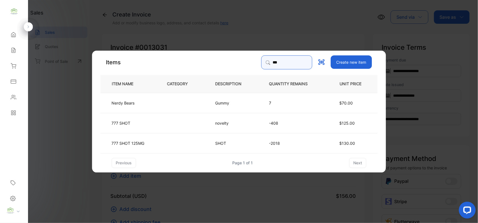
type input "***"
click at [192, 139] on td at bounding box center [182, 143] width 48 height 20
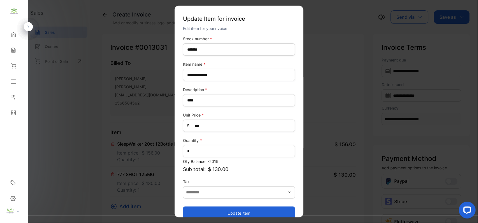
drag, startPoint x: 247, startPoint y: 209, endPoint x: 202, endPoint y: 189, distance: 49.2
click at [247, 209] on button "Update item" at bounding box center [239, 213] width 112 height 13
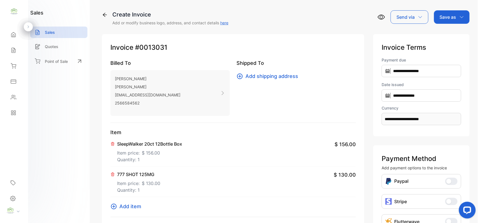
click at [130, 206] on span "Add item" at bounding box center [130, 207] width 22 height 8
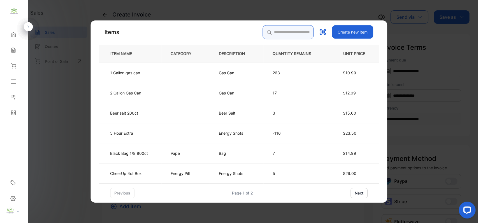
click at [292, 31] on input "search" at bounding box center [288, 32] width 51 height 14
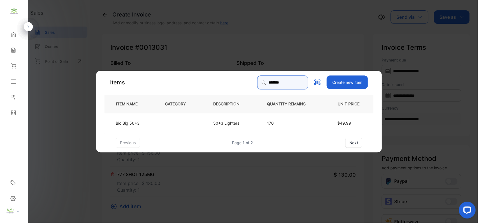
type input "*******"
click at [183, 125] on td at bounding box center [180, 123] width 48 height 20
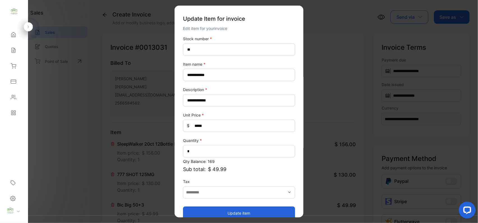
click at [258, 210] on button "Update item" at bounding box center [239, 213] width 112 height 13
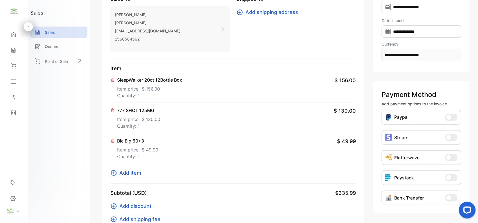
scroll to position [174, 0]
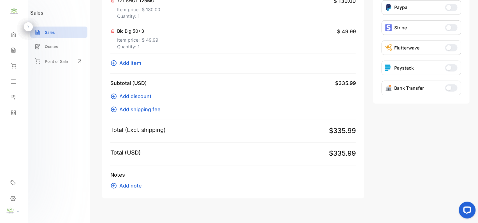
click at [126, 62] on span "Add item" at bounding box center [130, 63] width 22 height 8
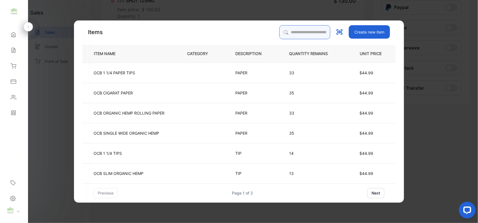
click at [289, 34] on input "search" at bounding box center [304, 32] width 51 height 14
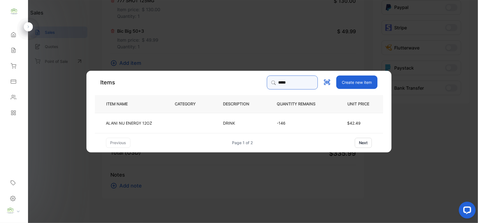
type input "*****"
click at [200, 124] on td at bounding box center [190, 123] width 48 height 20
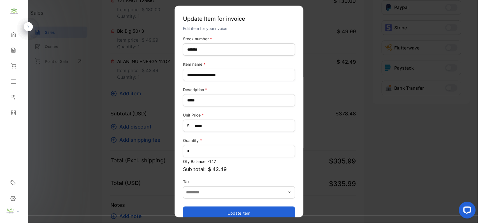
click at [222, 210] on button "Update item" at bounding box center [239, 213] width 112 height 13
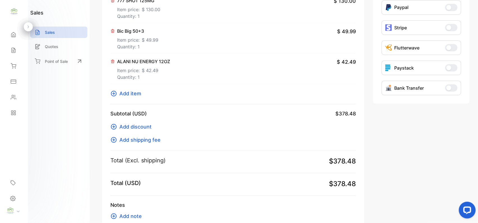
click at [132, 93] on span "Add item" at bounding box center [130, 94] width 22 height 8
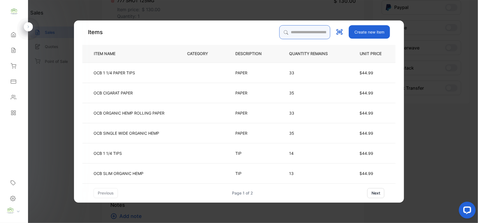
click at [282, 29] on input "search" at bounding box center [304, 32] width 51 height 14
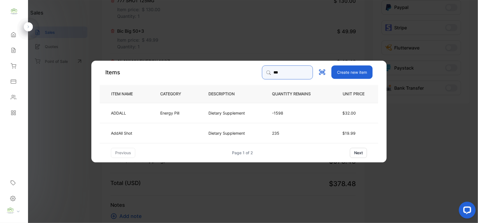
type input "***"
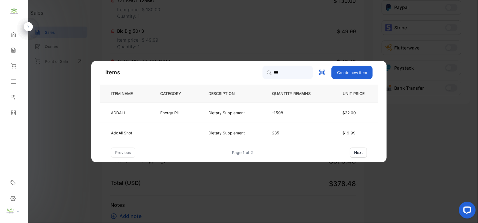
click at [163, 112] on p "Energy Pill" at bounding box center [169, 113] width 19 height 6
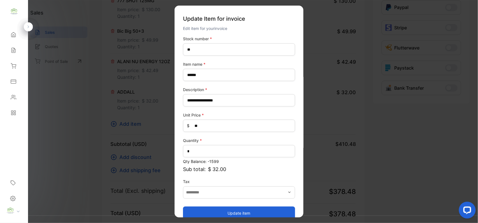
click at [242, 210] on button "Update item" at bounding box center [239, 213] width 112 height 13
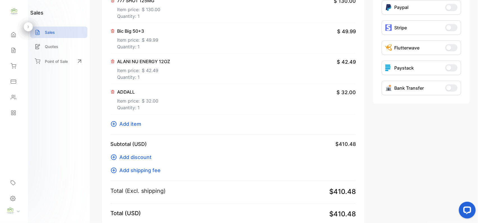
click at [133, 122] on div "Item SleepWalker 20ct 12Bottle Box Item price: $ 156.00 Quantity: 1 $ 156.00 77…" at bounding box center [232, 45] width 245 height 180
click at [133, 121] on span "Add item" at bounding box center [130, 124] width 22 height 8
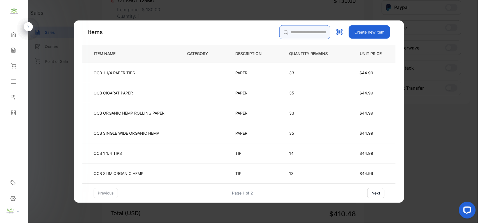
click at [299, 27] on input "search" at bounding box center [304, 32] width 51 height 14
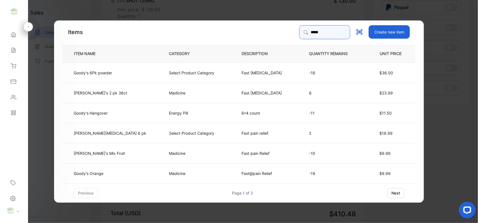
type input "*****"
drag, startPoint x: 121, startPoint y: 128, endPoint x: 124, endPoint y: 129, distance: 3.3
click at [124, 129] on td "Goody's PM 6 pk" at bounding box center [110, 133] width 97 height 20
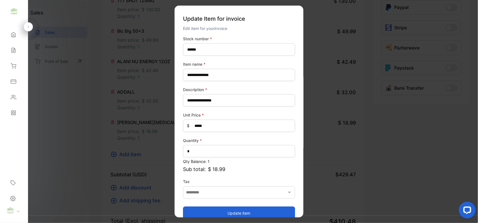
click at [199, 208] on button "Update item" at bounding box center [239, 213] width 112 height 13
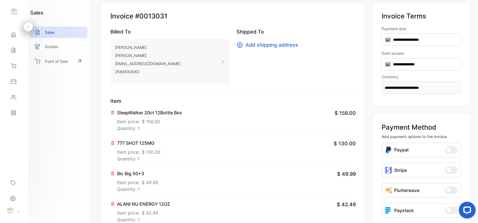
scroll to position [0, 0]
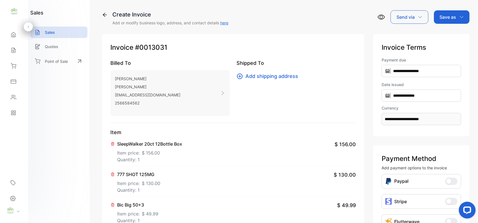
click at [457, 18] on div "Save as" at bounding box center [452, 16] width 36 height 13
click at [447, 36] on div "Invoice" at bounding box center [450, 35] width 32 height 11
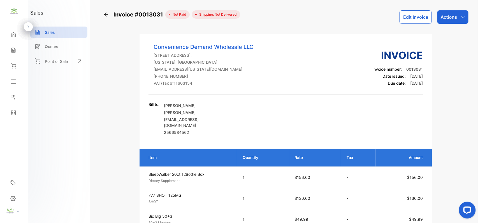
click at [458, 21] on div "Actions" at bounding box center [452, 16] width 31 height 13
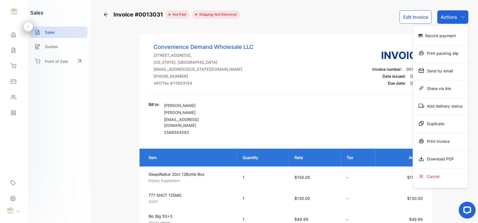
click at [440, 140] on div "Print Invoice" at bounding box center [440, 141] width 55 height 11
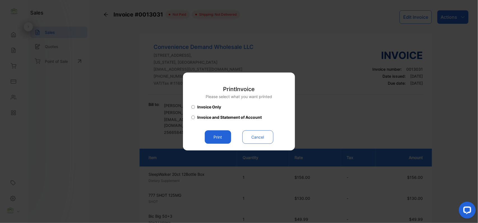
click at [217, 138] on button "Print" at bounding box center [218, 137] width 26 height 13
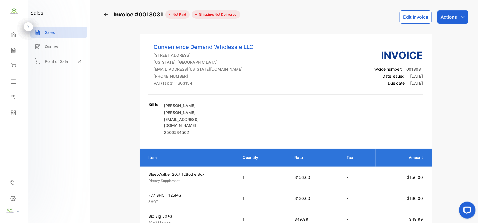
click at [454, 23] on div "Actions" at bounding box center [452, 16] width 31 height 13
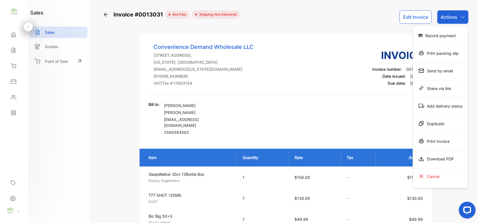
click at [436, 39] on div "Record payment" at bounding box center [440, 35] width 55 height 11
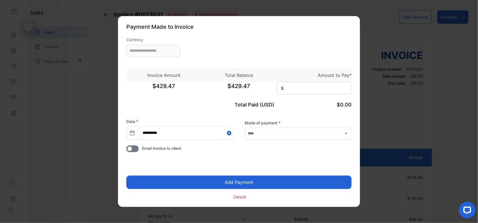
type input "**********"
click at [323, 91] on input at bounding box center [313, 88] width 75 height 12
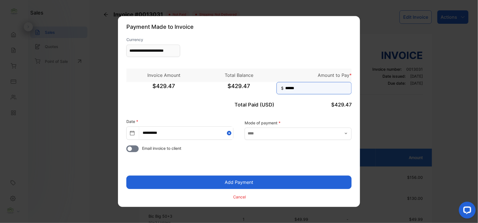
type input "******"
click at [126, 176] on button "Add Payment" at bounding box center [238, 182] width 225 height 13
